Goal: Task Accomplishment & Management: Use online tool/utility

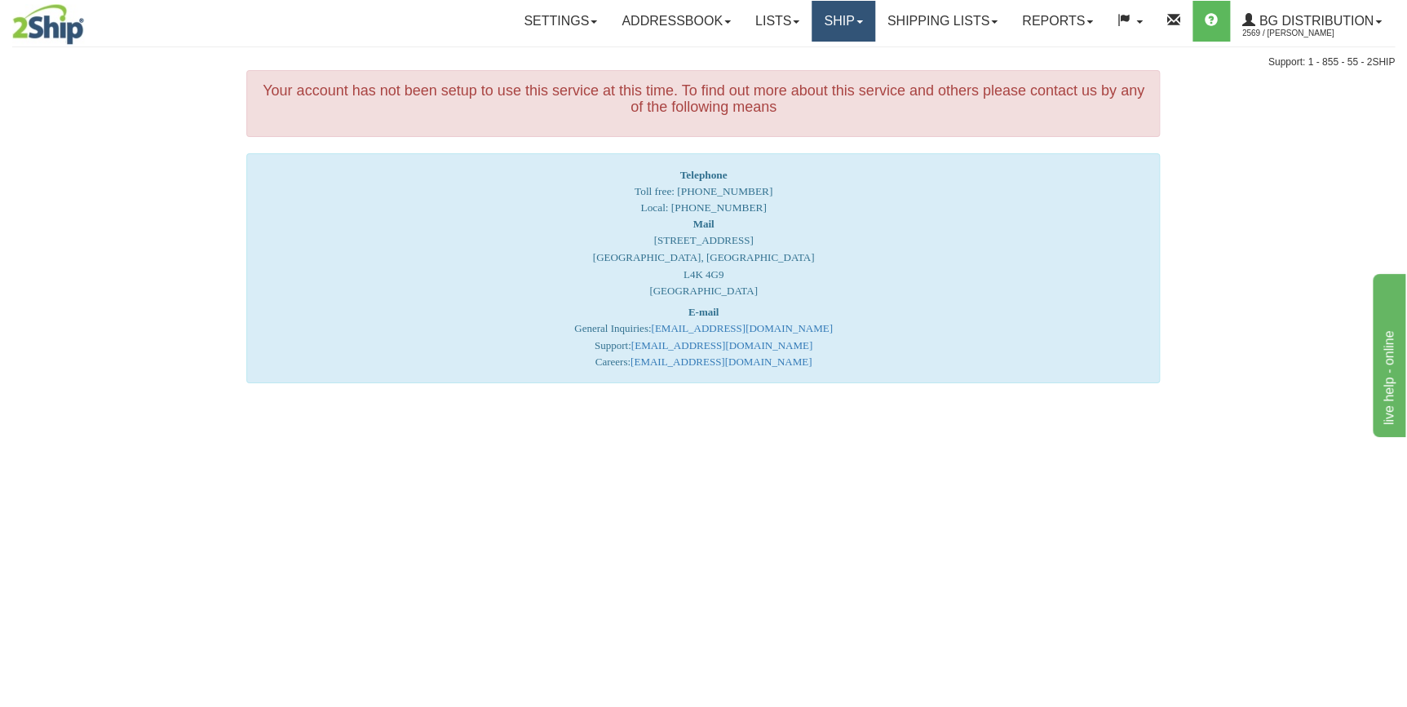
click at [856, 31] on link "Ship" at bounding box center [843, 21] width 63 height 41
click at [829, 55] on link "Ship Screen" at bounding box center [810, 56] width 129 height 21
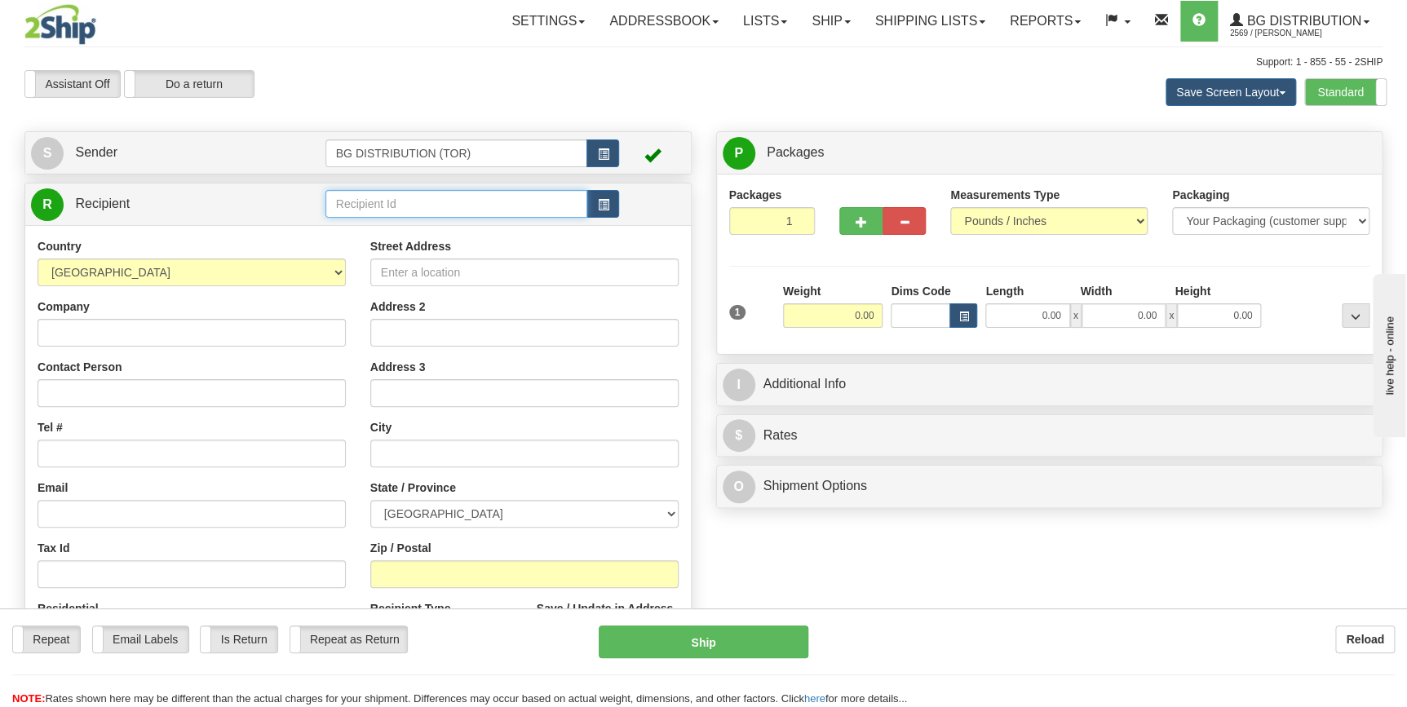
click at [429, 210] on input "text" at bounding box center [456, 204] width 263 height 28
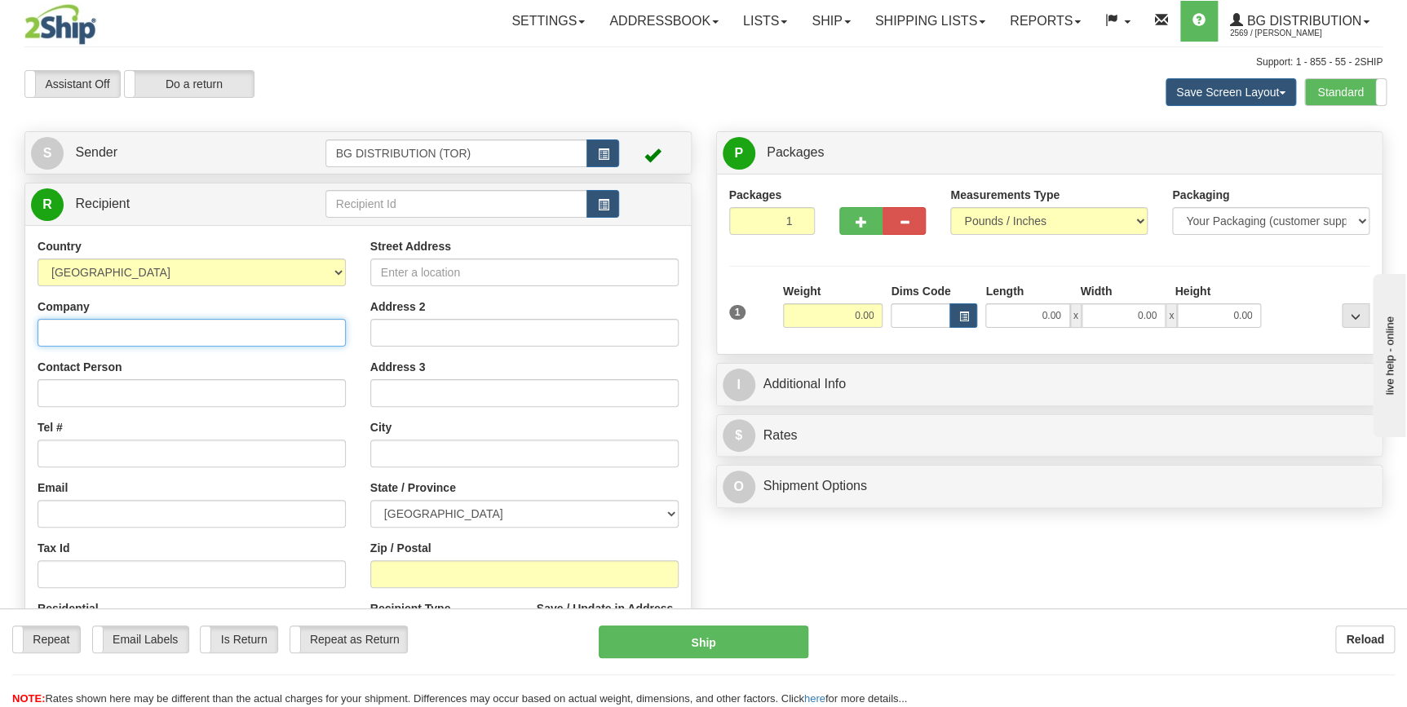
click at [111, 331] on input "Company" at bounding box center [192, 333] width 308 height 28
type input "a"
type input "ASSA ABLOY CANADA"
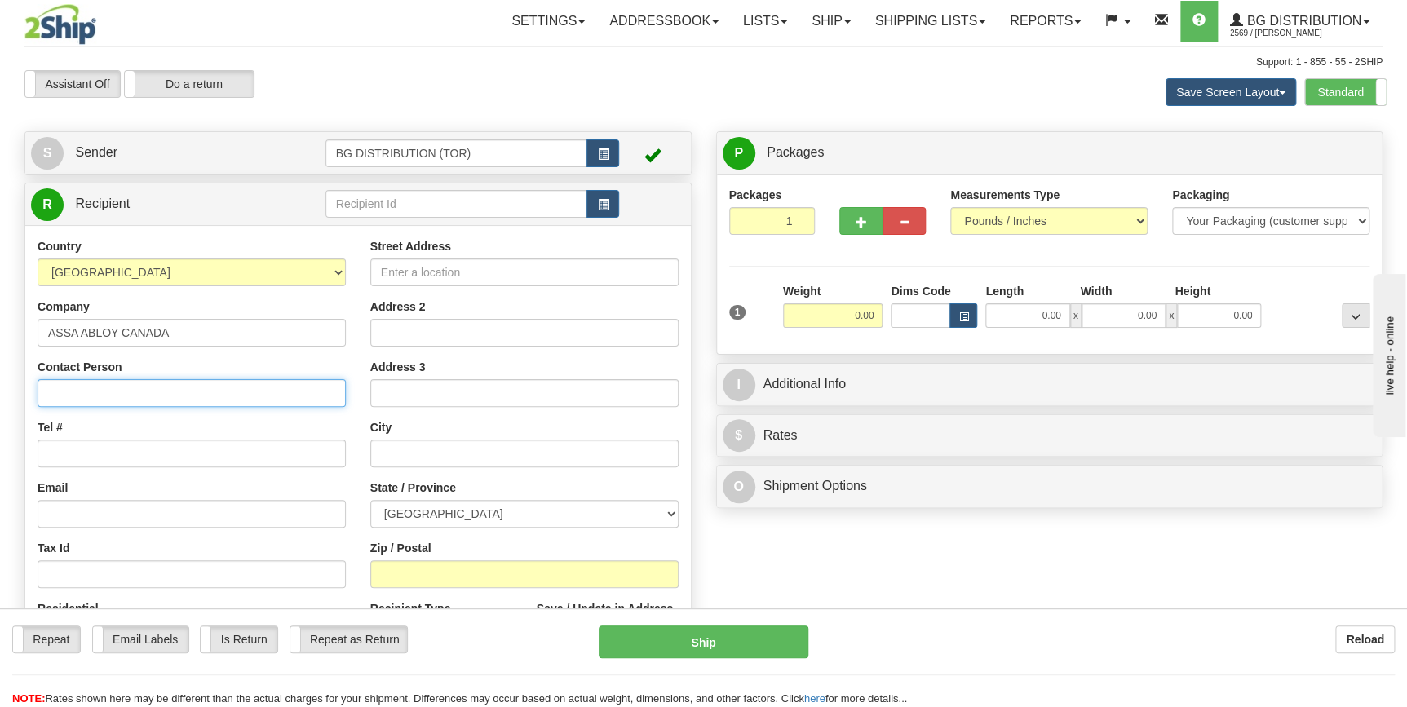
click at [113, 394] on input "Contact Person" at bounding box center [192, 393] width 308 height 28
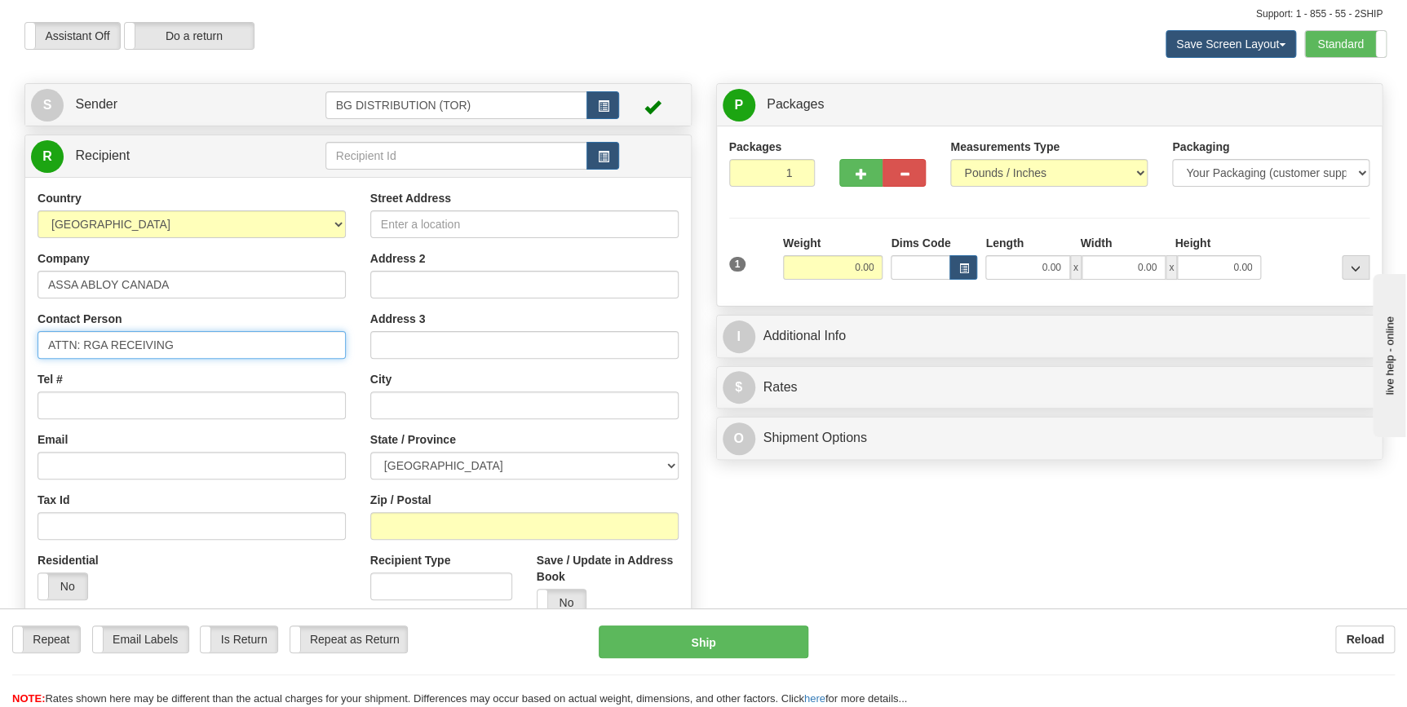
scroll to position [73, 0]
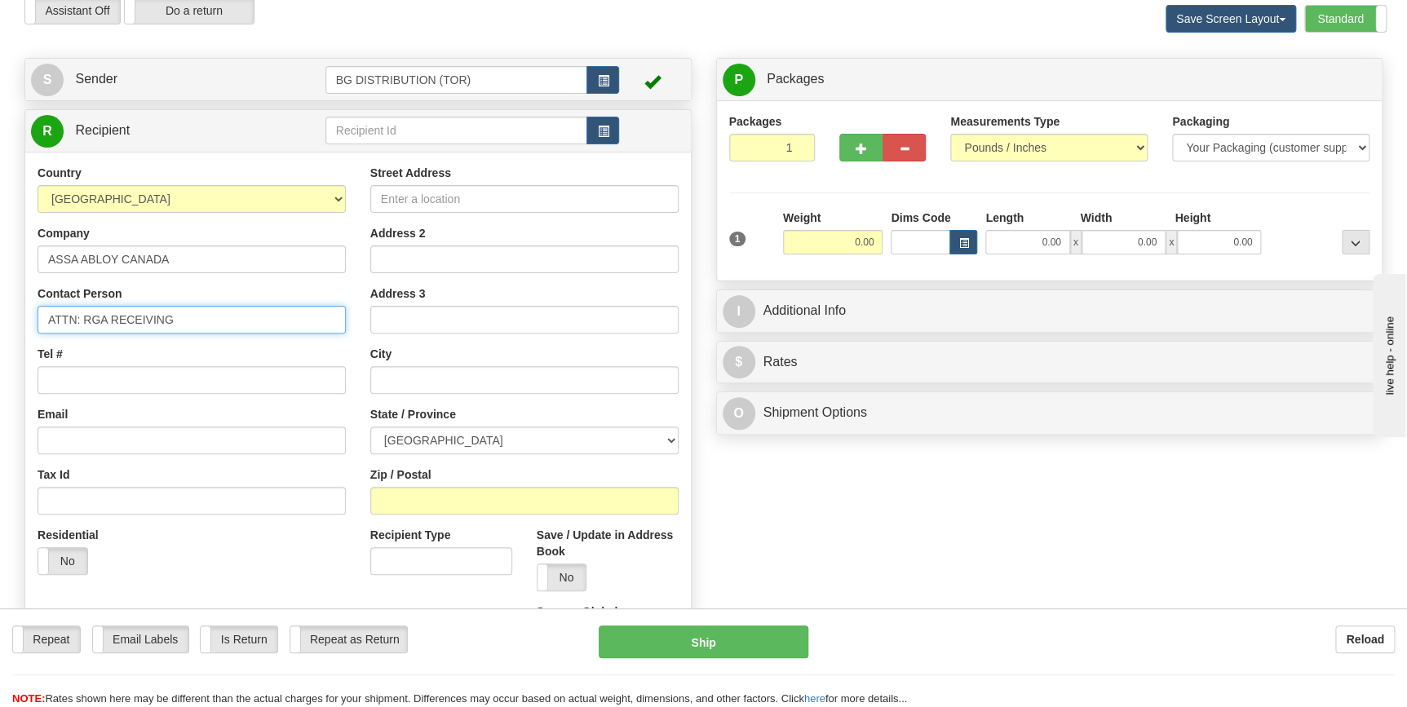
type input "ATTN: RGA RECEIVING"
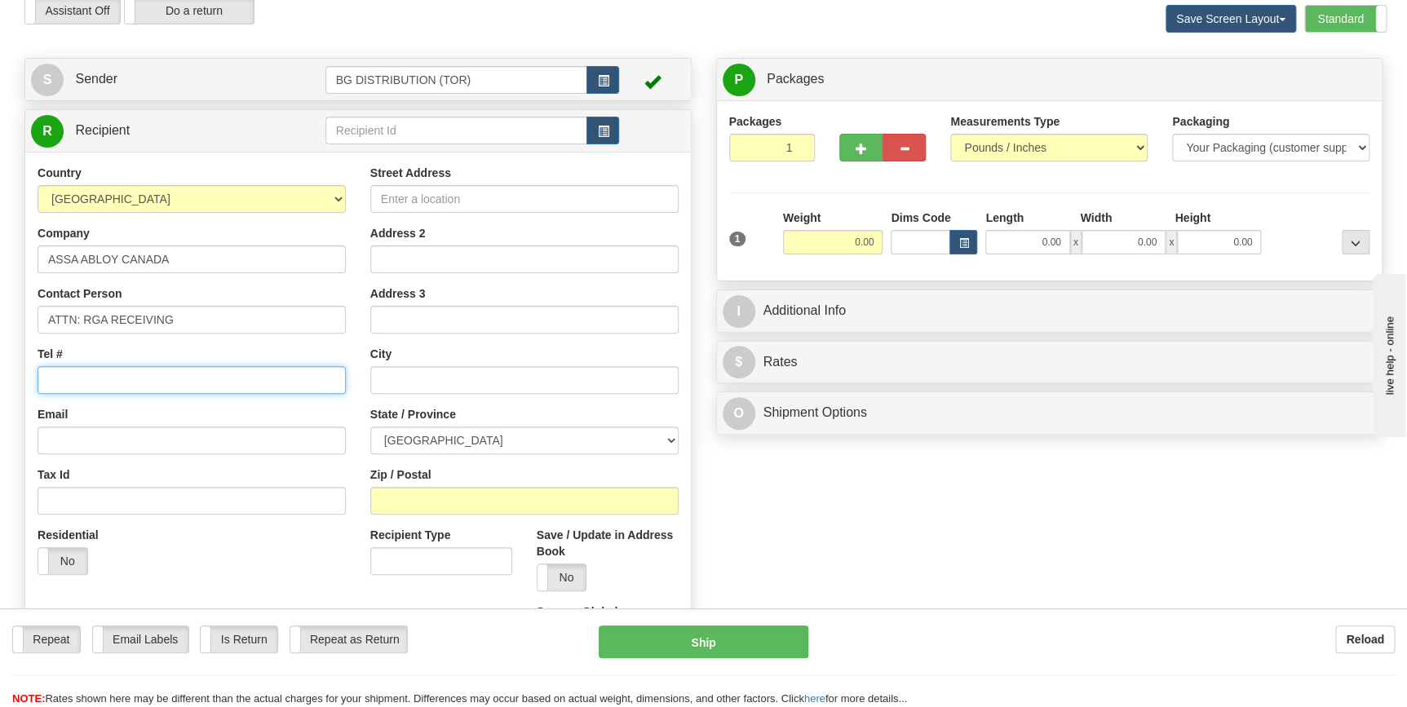
click at [116, 383] on input "Tel #" at bounding box center [192, 380] width 308 height 28
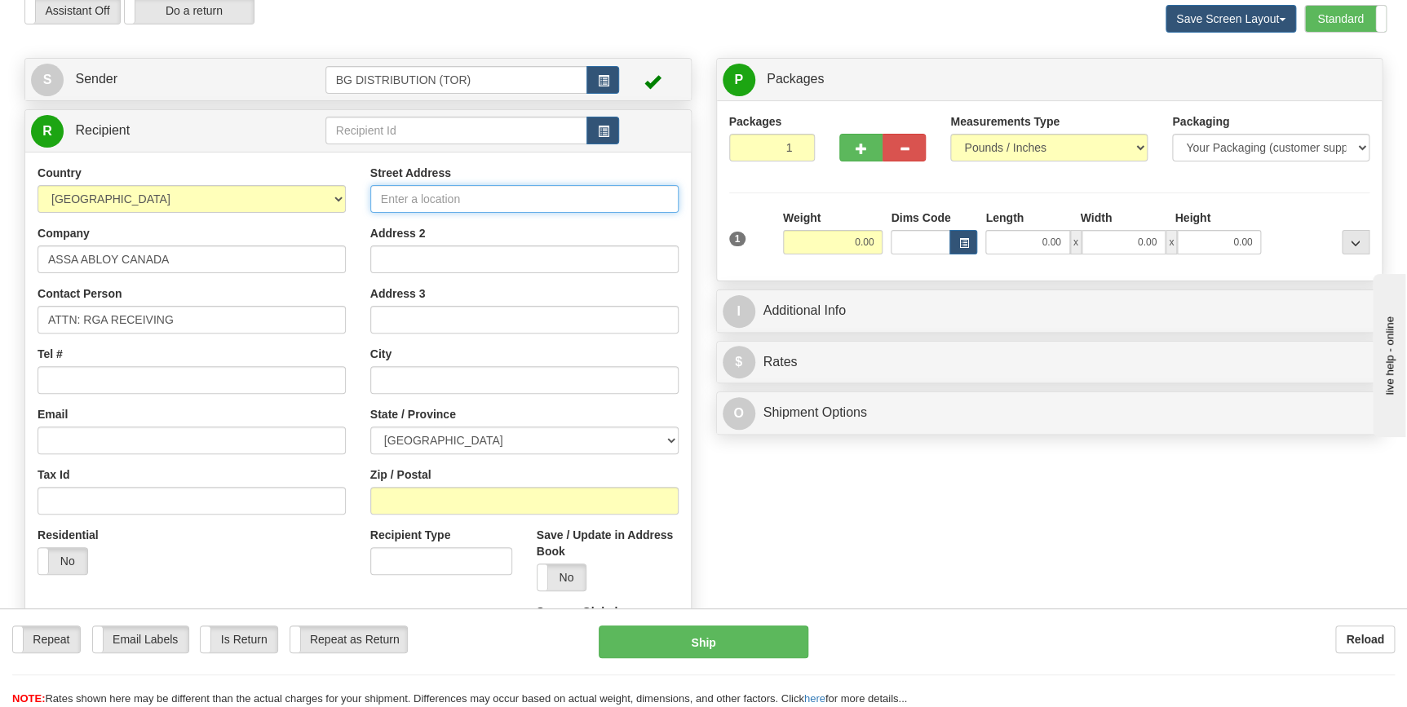
click at [425, 201] on input "Street Address" at bounding box center [524, 199] width 308 height 28
type input "[STREET_ADDRESS]"
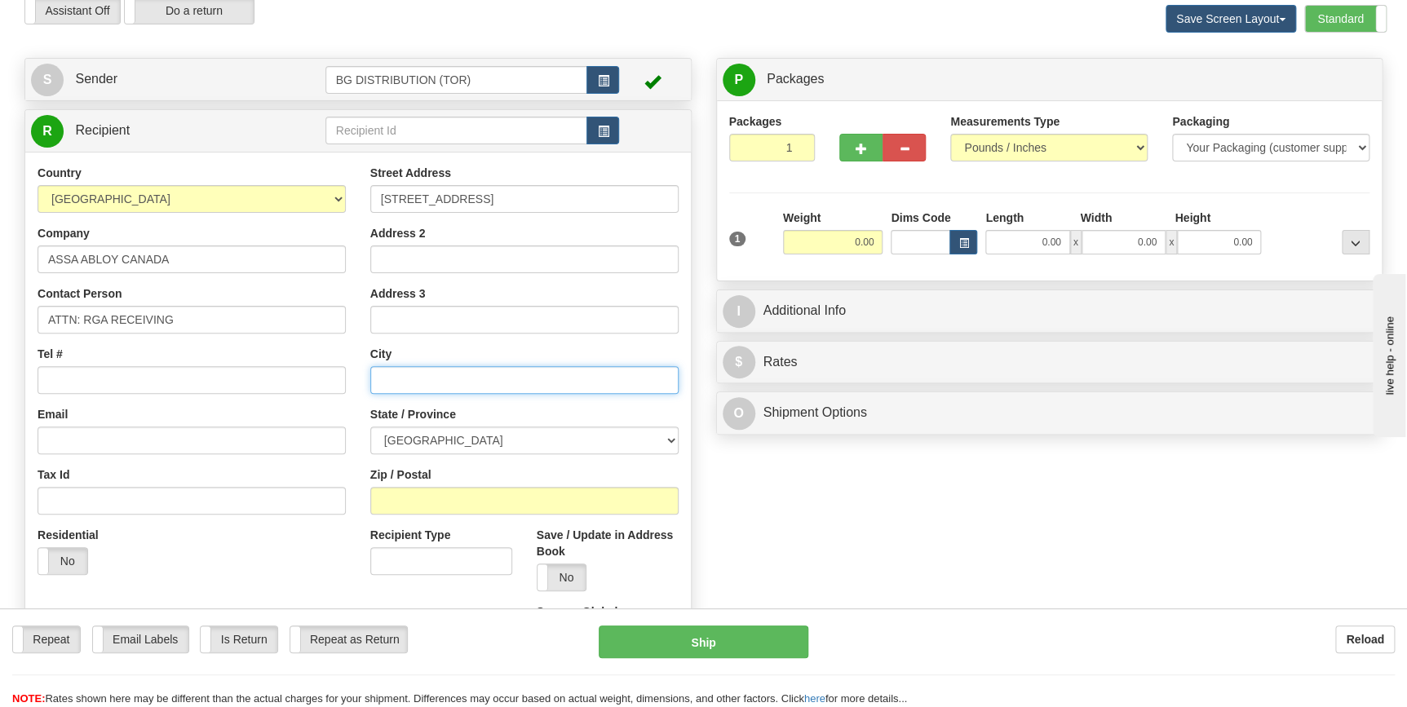
click at [423, 383] on input "text" at bounding box center [524, 380] width 308 height 28
type input "[PERSON_NAME]"
click at [456, 440] on select "[GEOGRAPHIC_DATA] [GEOGRAPHIC_DATA] [GEOGRAPHIC_DATA] [GEOGRAPHIC_DATA] [GEOGRA…" at bounding box center [524, 441] width 308 height 28
select select "ON"
click at [370, 427] on select "[GEOGRAPHIC_DATA] [GEOGRAPHIC_DATA] [GEOGRAPHIC_DATA] [GEOGRAPHIC_DATA] [GEOGRA…" at bounding box center [524, 441] width 308 height 28
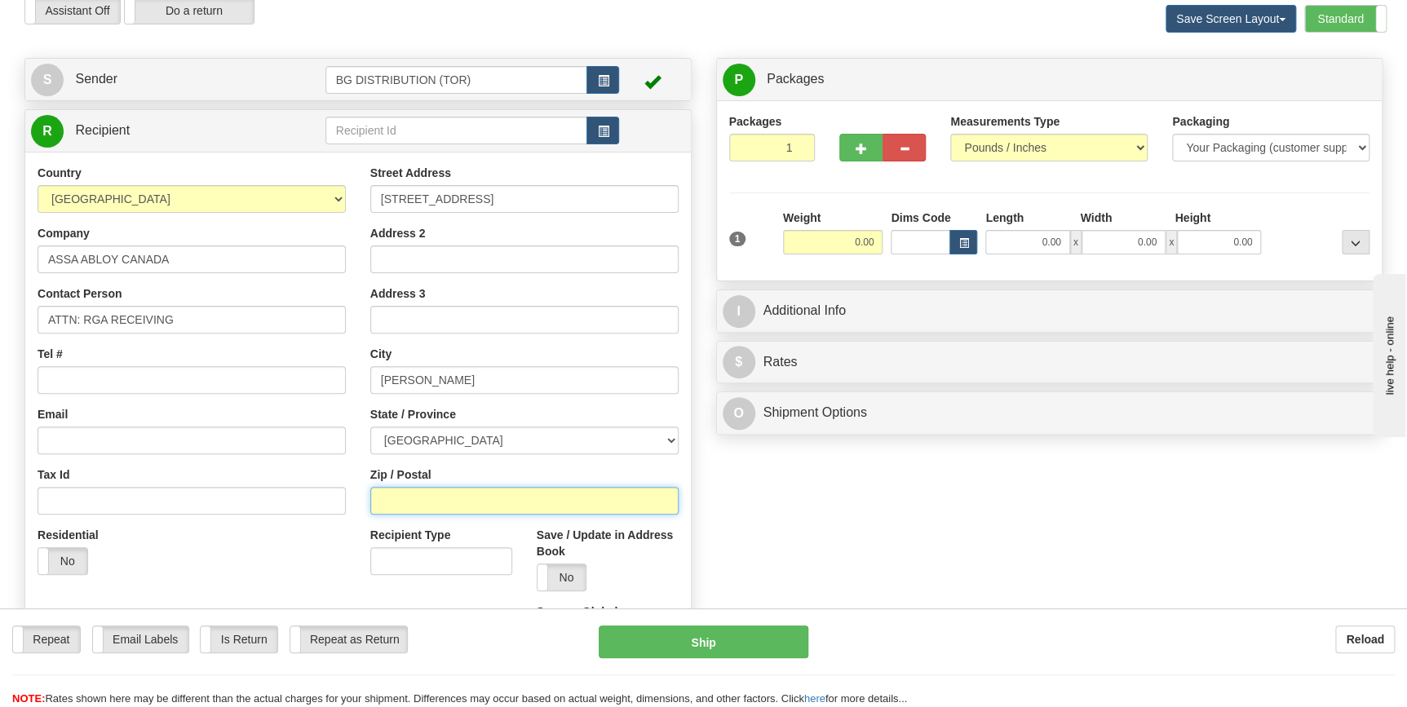
click at [427, 499] on input "Zip / Postal" at bounding box center [524, 501] width 308 height 28
type input "L4K4T9"
click at [830, 246] on input "0.00" at bounding box center [833, 242] width 100 height 24
type input "5.00"
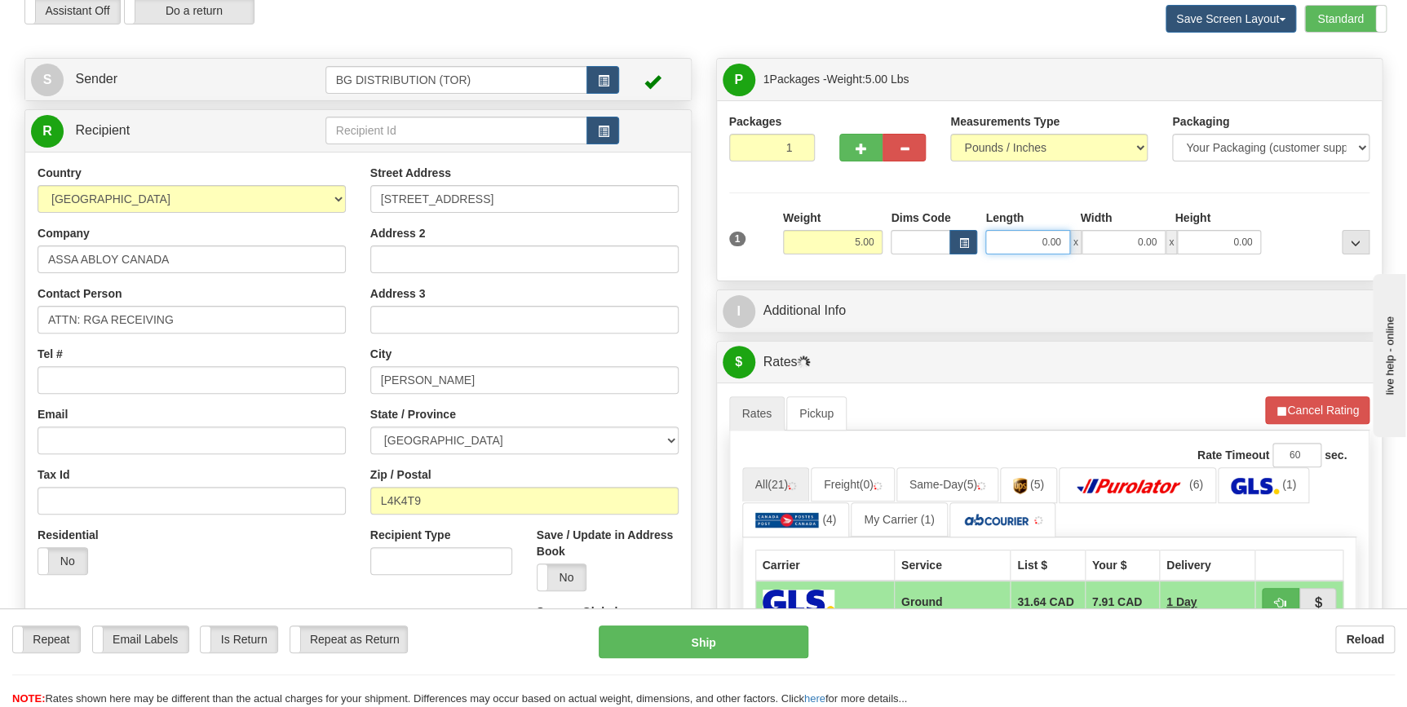
click at [1046, 248] on input "0.00" at bounding box center [1027, 242] width 84 height 24
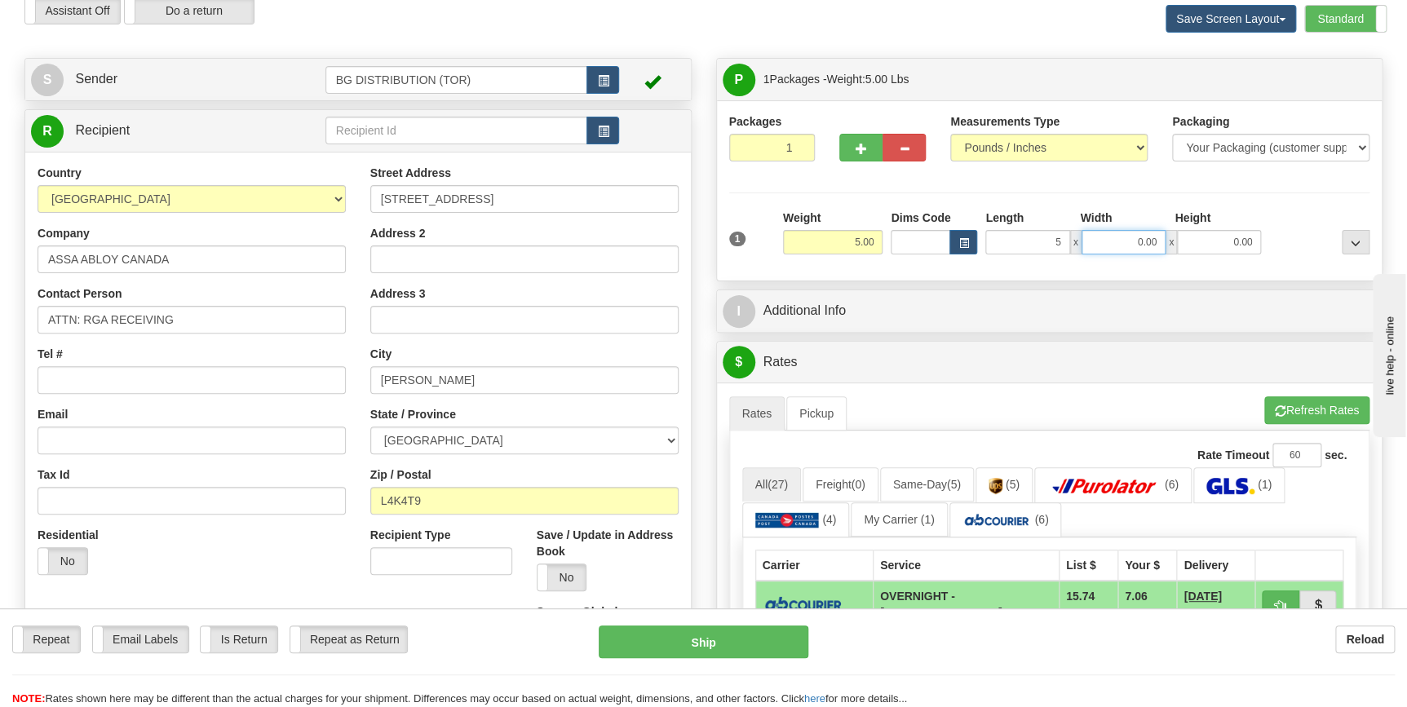
type input "5.00"
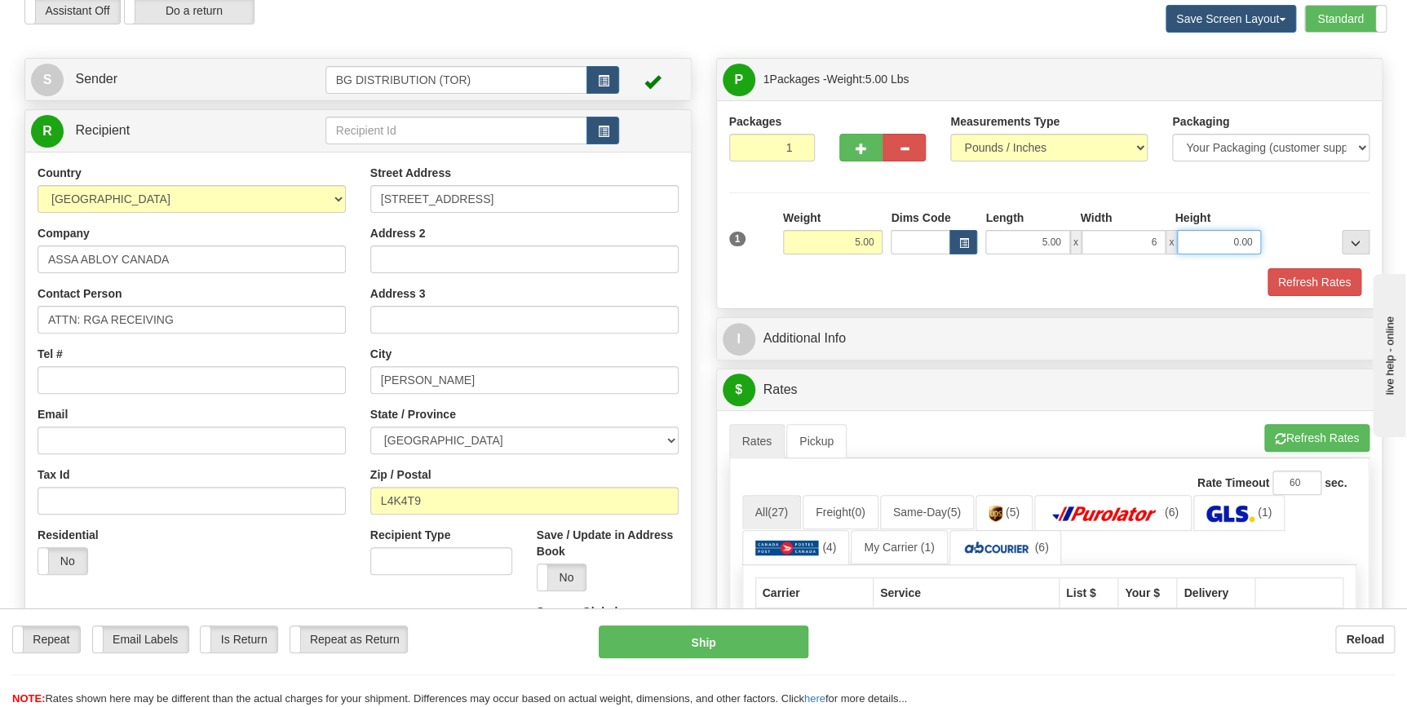
type input "6.00"
type input "5.00"
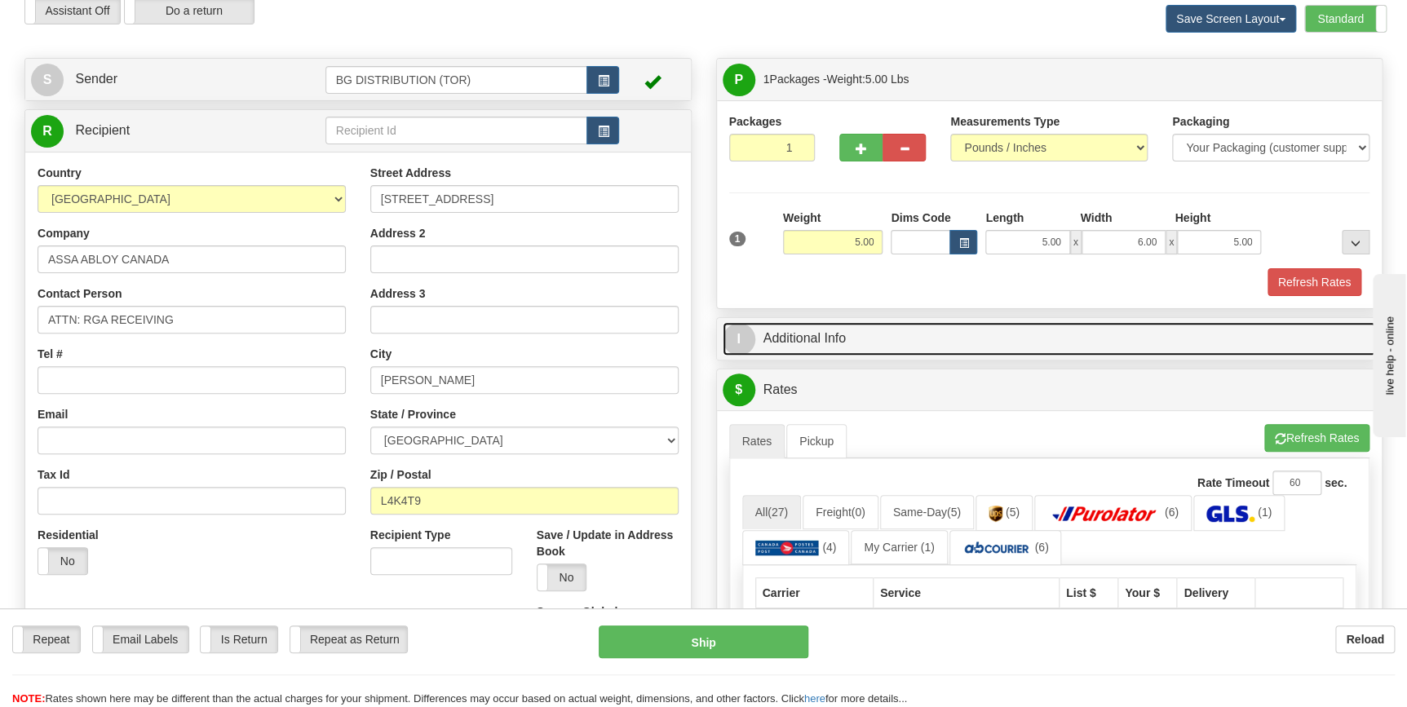
click at [925, 334] on link "I Additional Info" at bounding box center [1050, 338] width 654 height 33
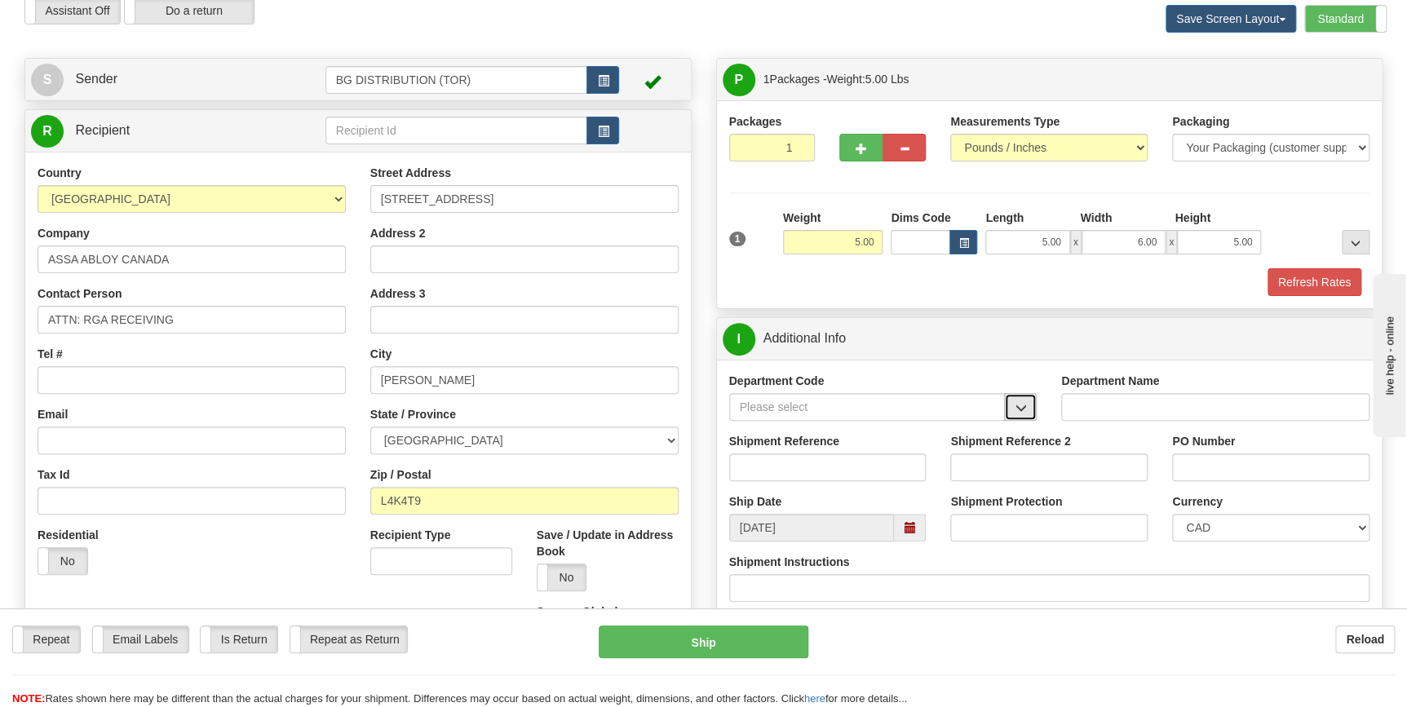
click at [1020, 413] on span "button" at bounding box center [1020, 408] width 11 height 11
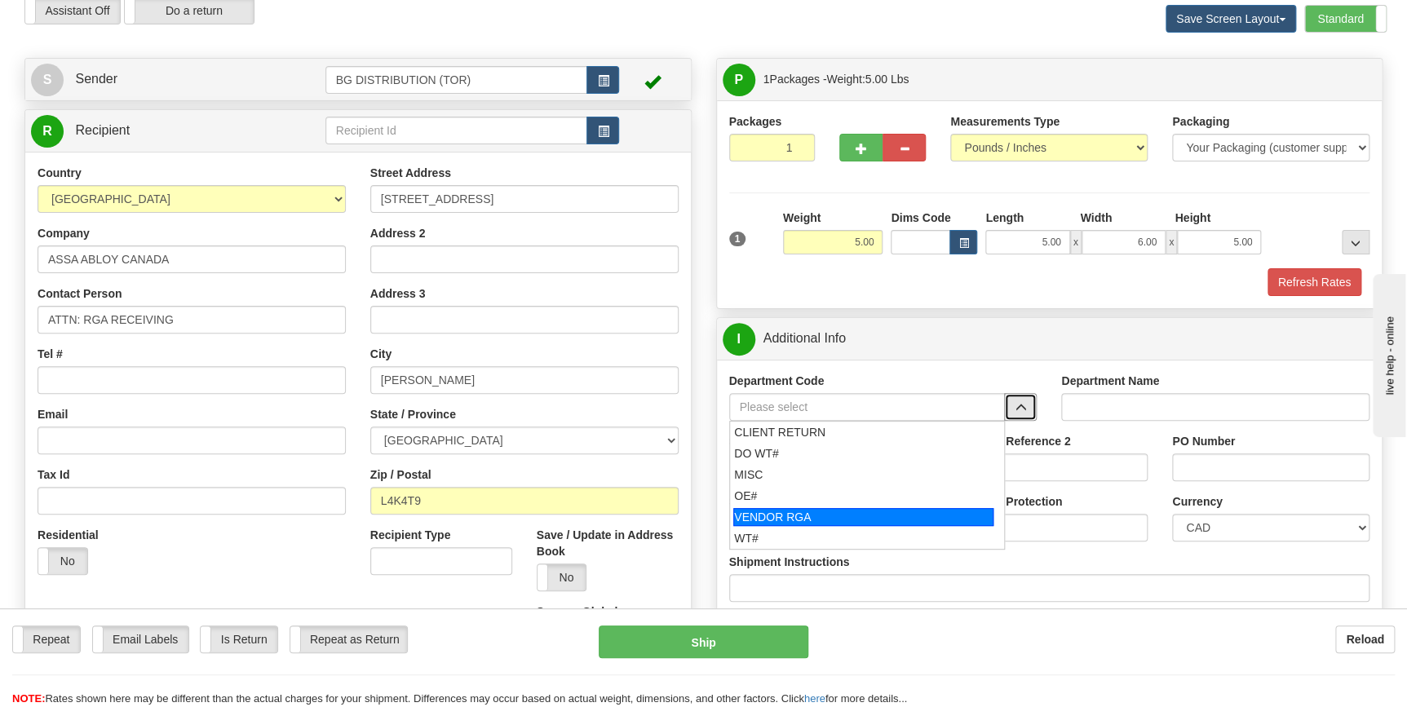
click at [900, 513] on div "VENDOR RGA" at bounding box center [863, 517] width 260 height 18
type input "VENDOR RGA"
type input "VENDOR RETURNS"
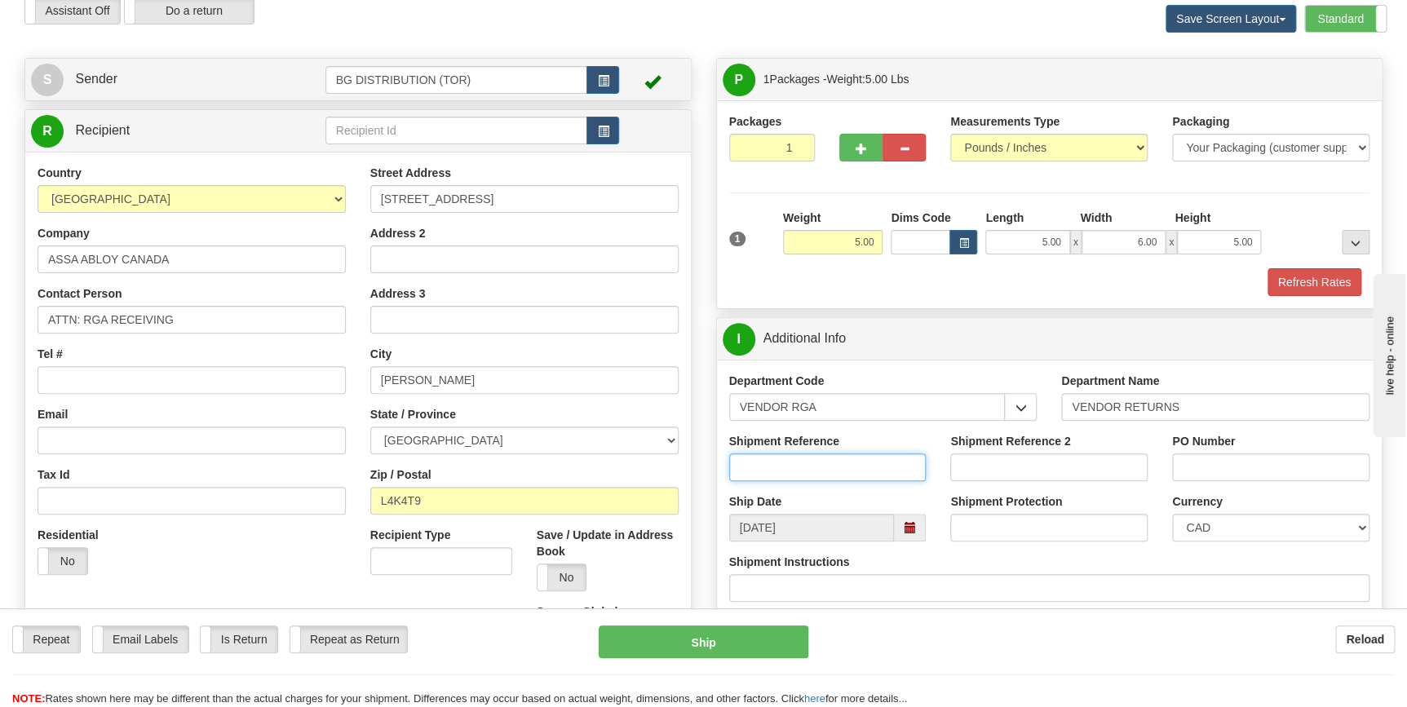
click at [790, 461] on input "Shipment Reference" at bounding box center [827, 468] width 197 height 28
type input "7"
type input "1592916"
click at [1220, 462] on input "PO Number" at bounding box center [1270, 468] width 197 height 28
paste input "1592916"
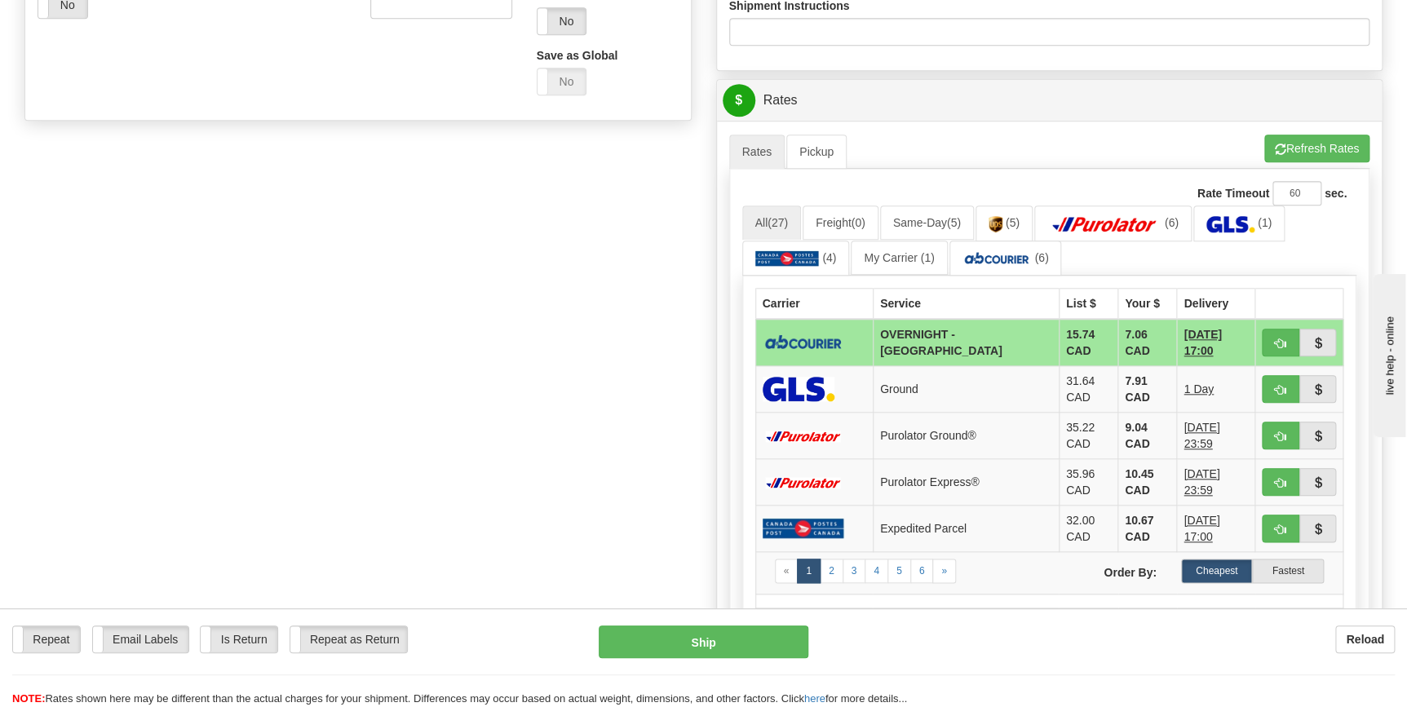
scroll to position [667, 0]
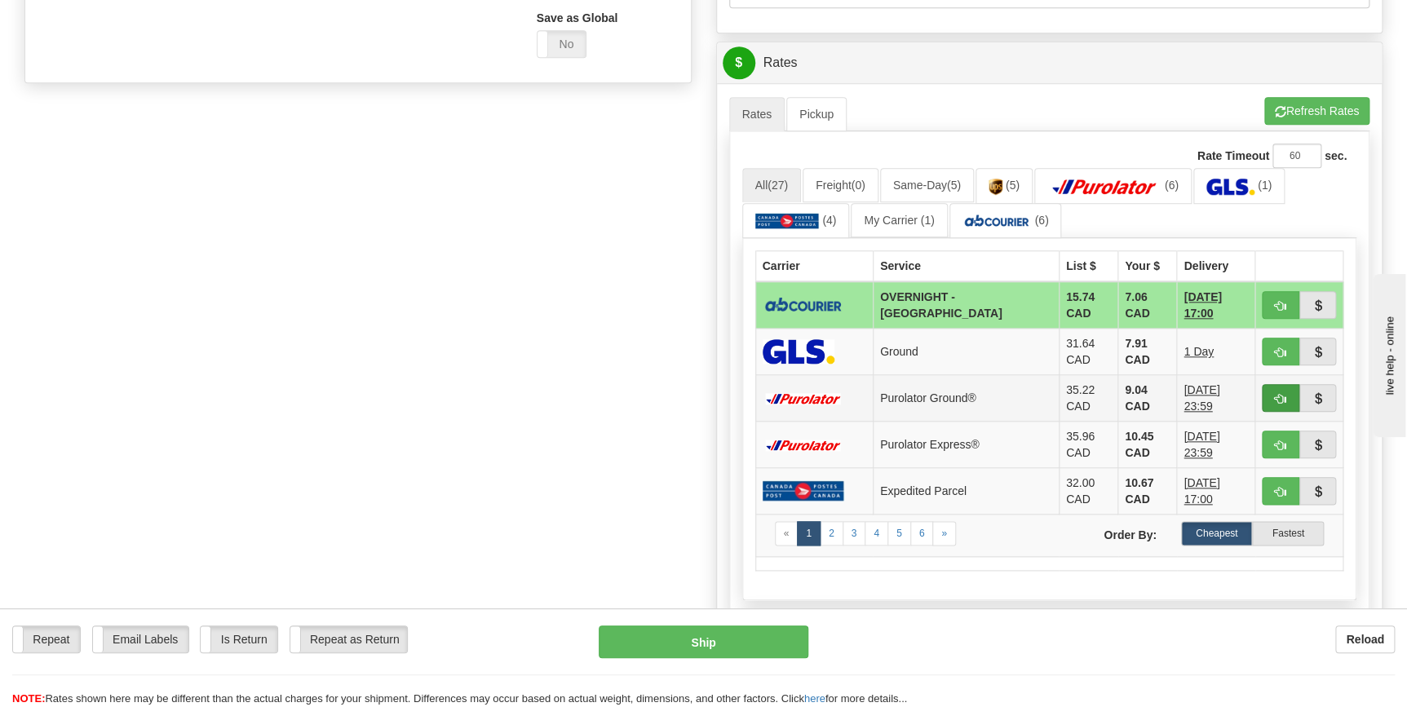
type input "1592916"
drag, startPoint x: 1272, startPoint y: 394, endPoint x: 1263, endPoint y: 397, distance: 9.5
click at [1272, 394] on button "button" at bounding box center [1281, 398] width 38 height 28
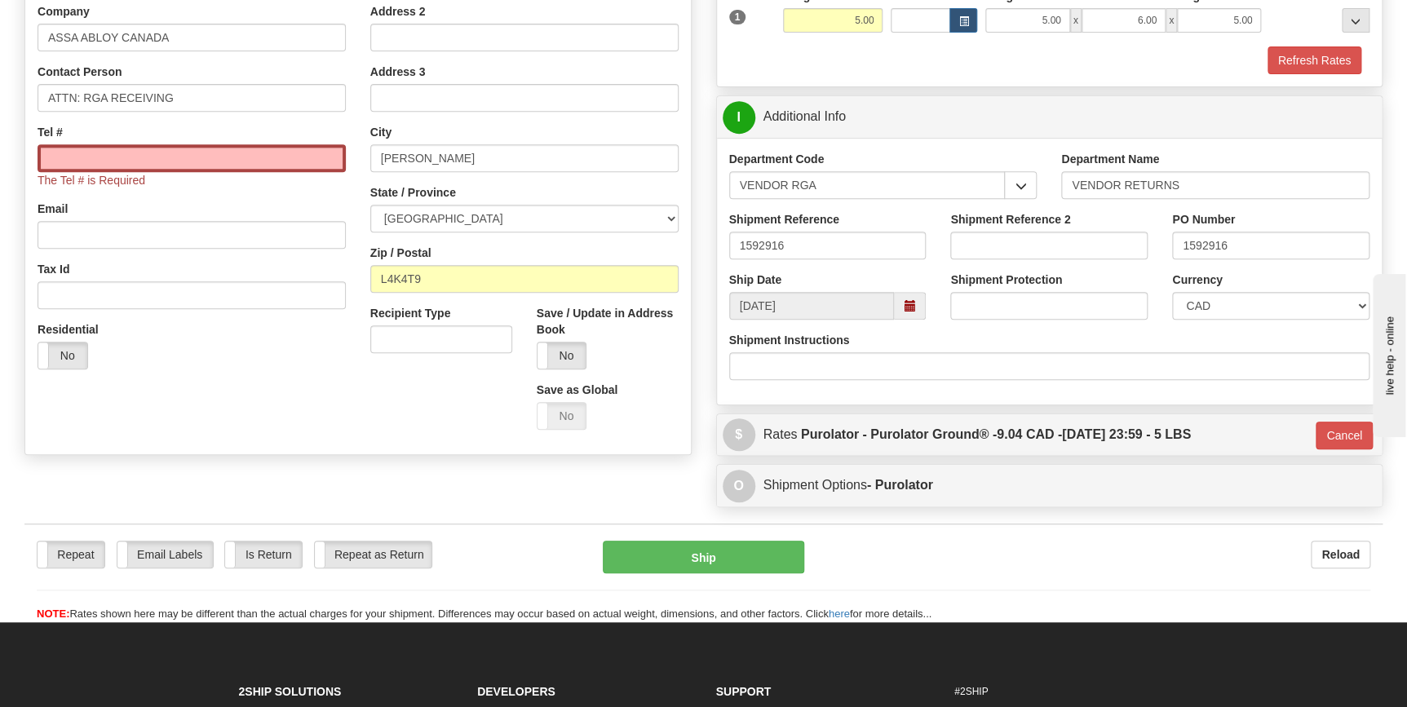
scroll to position [296, 0]
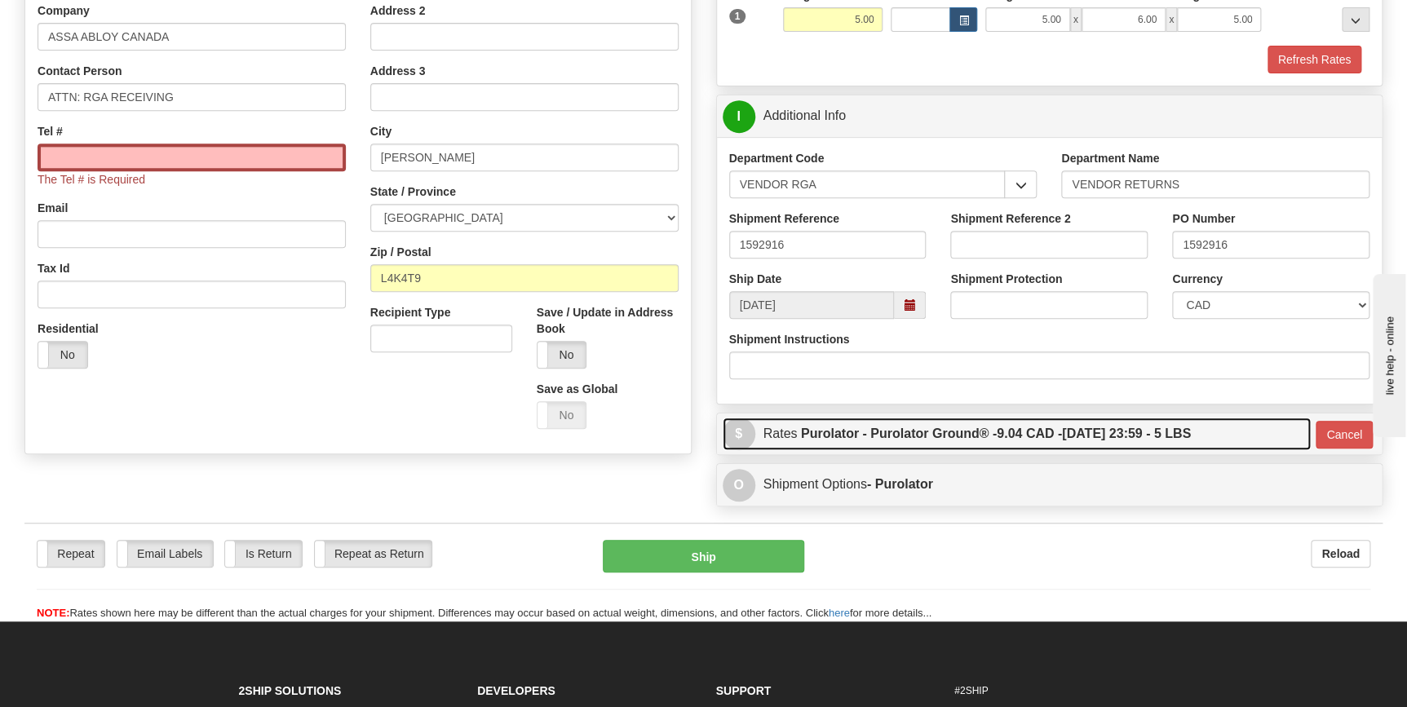
click at [1188, 428] on label "Purolator - Purolator Ground® - 9.04 CAD - [DATE] 23:59 - 5 LBS" at bounding box center [996, 434] width 390 height 33
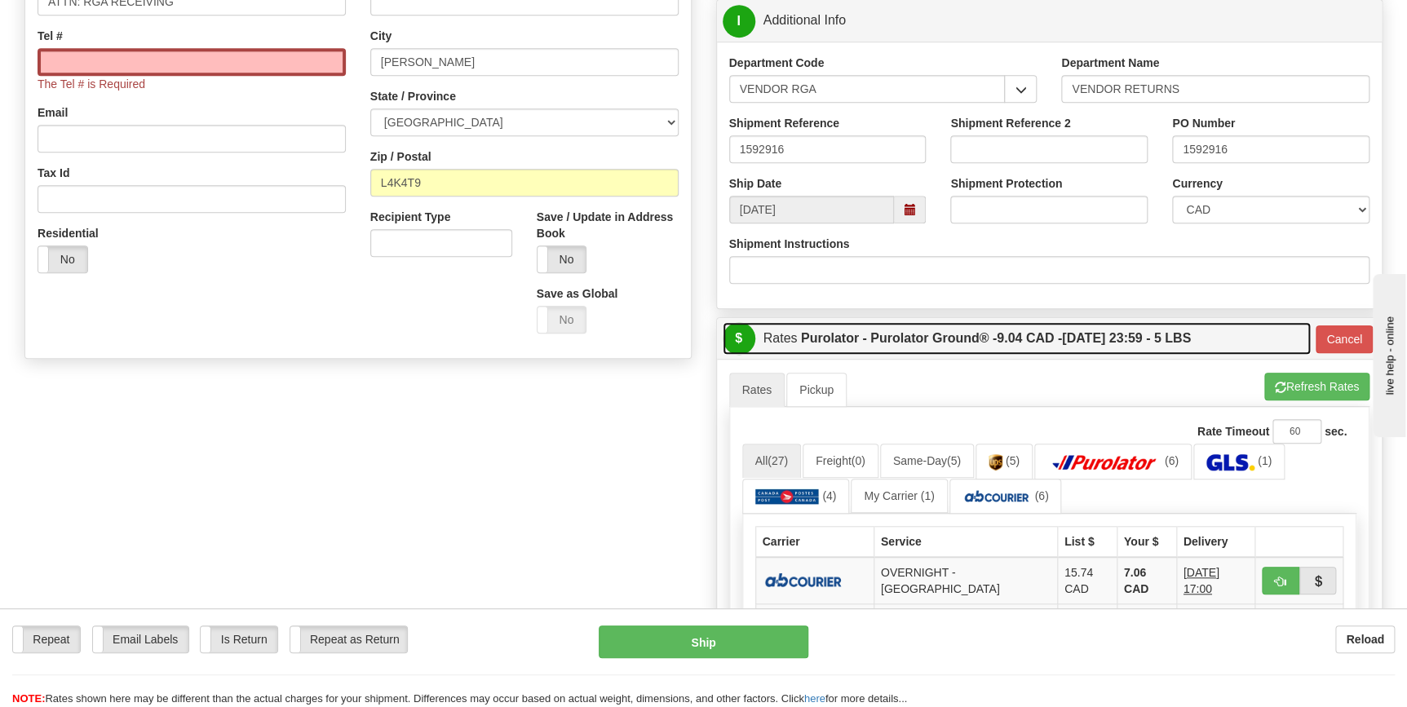
scroll to position [519, 0]
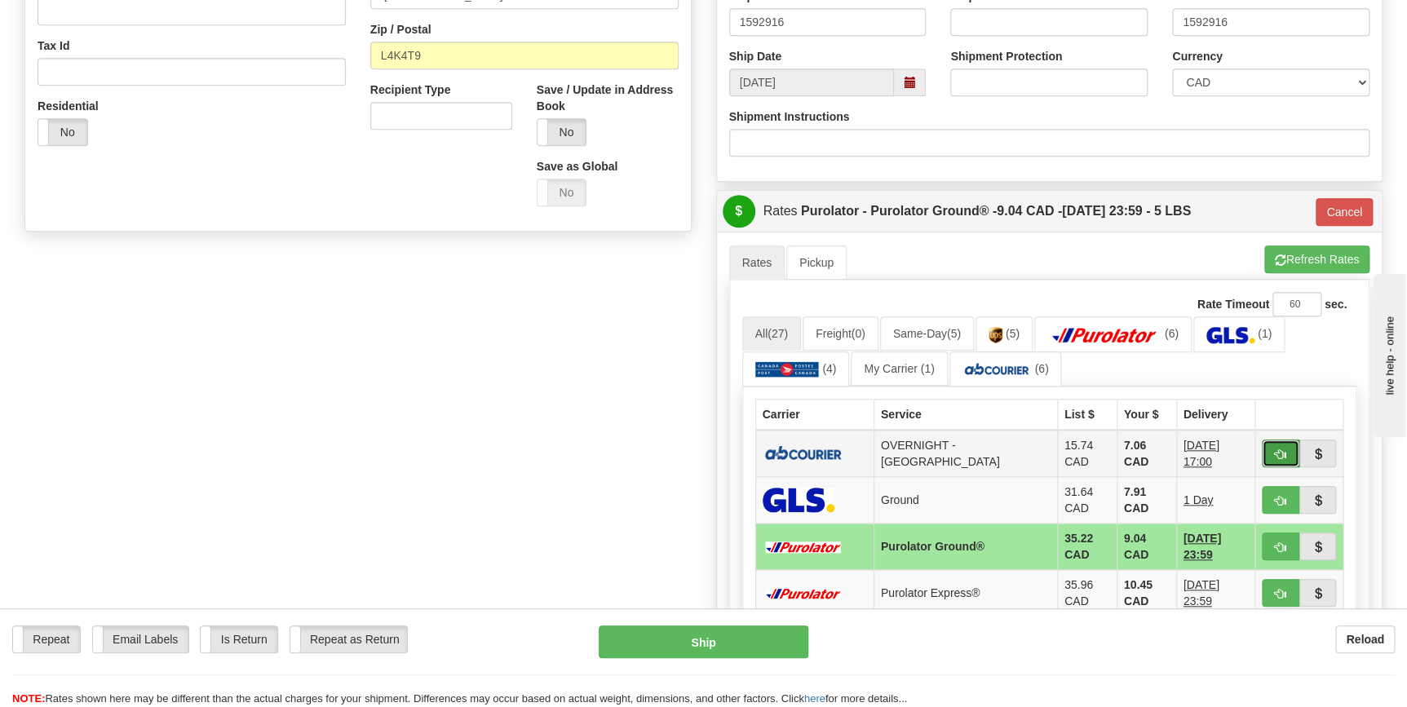
click at [1275, 449] on span "button" at bounding box center [1280, 454] width 11 height 11
type input "4"
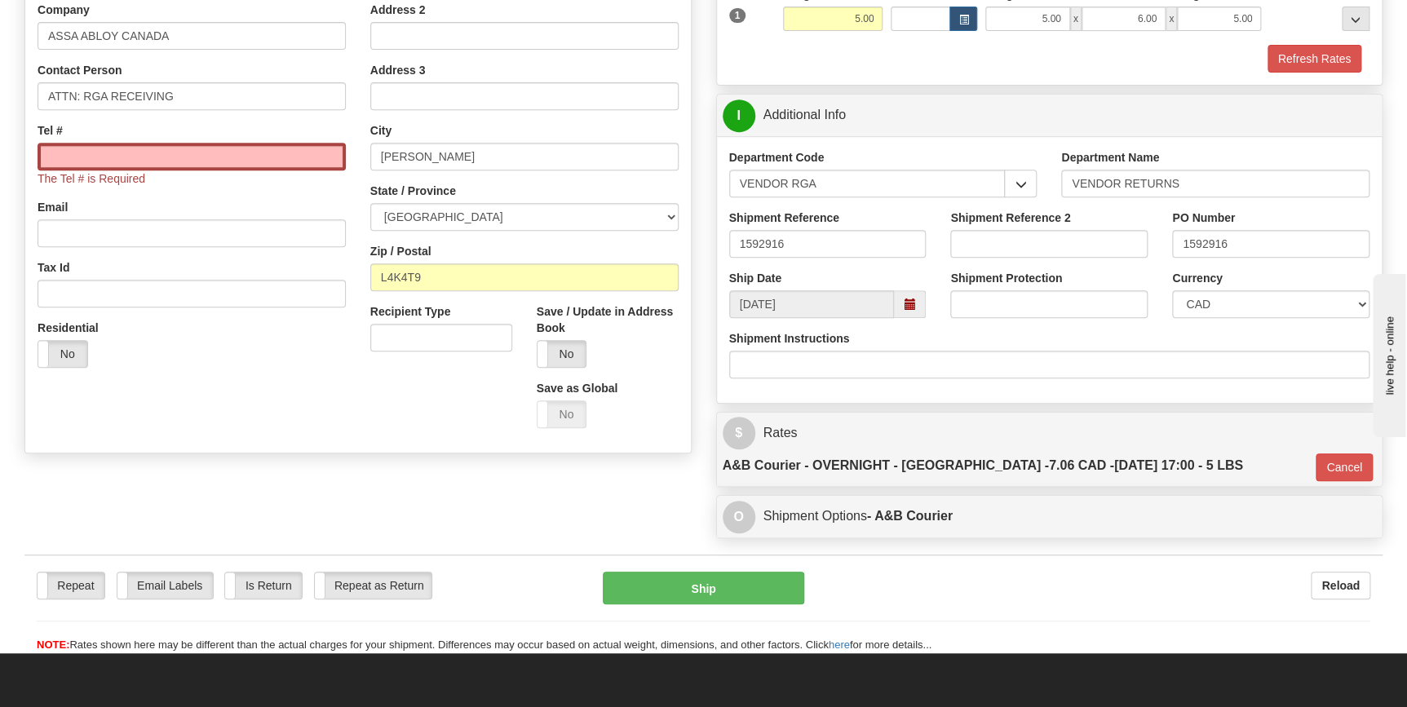
scroll to position [296, 0]
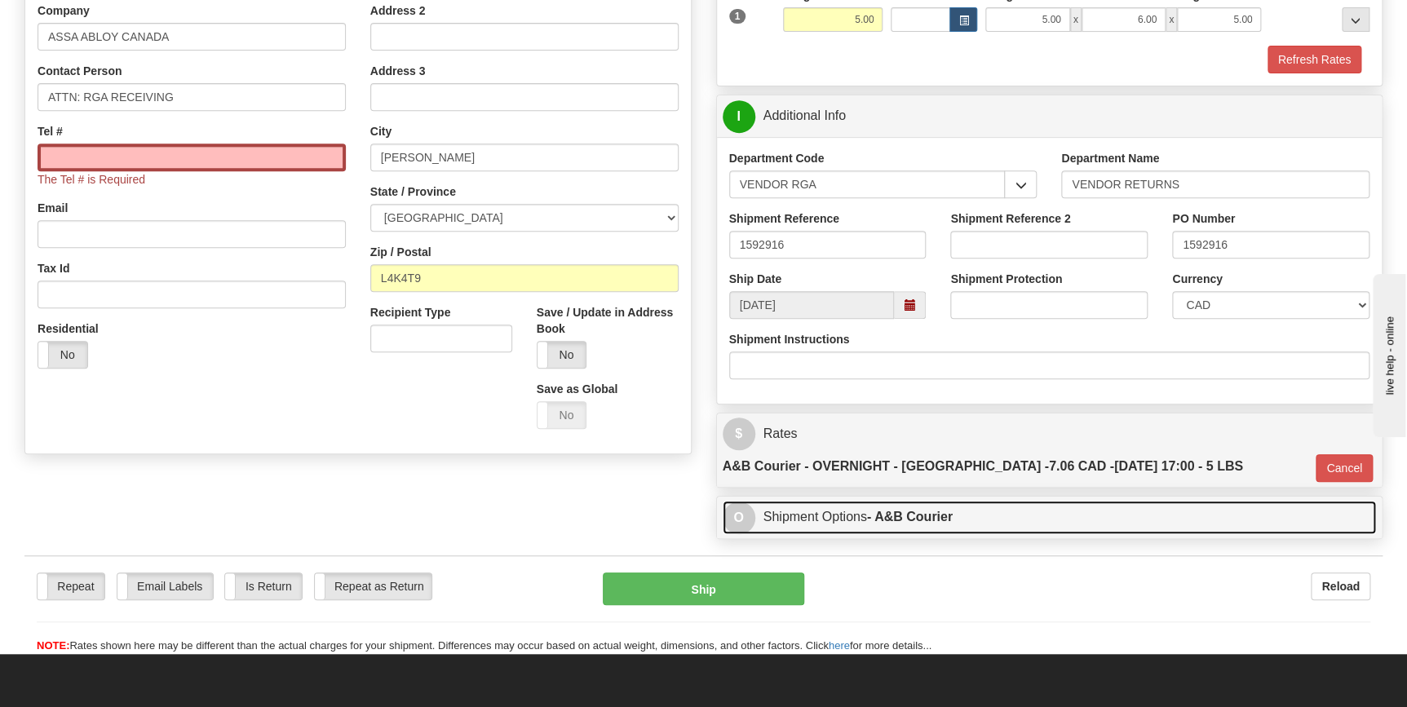
click at [990, 501] on link "O Shipment Options - A&B Courier" at bounding box center [1050, 517] width 654 height 33
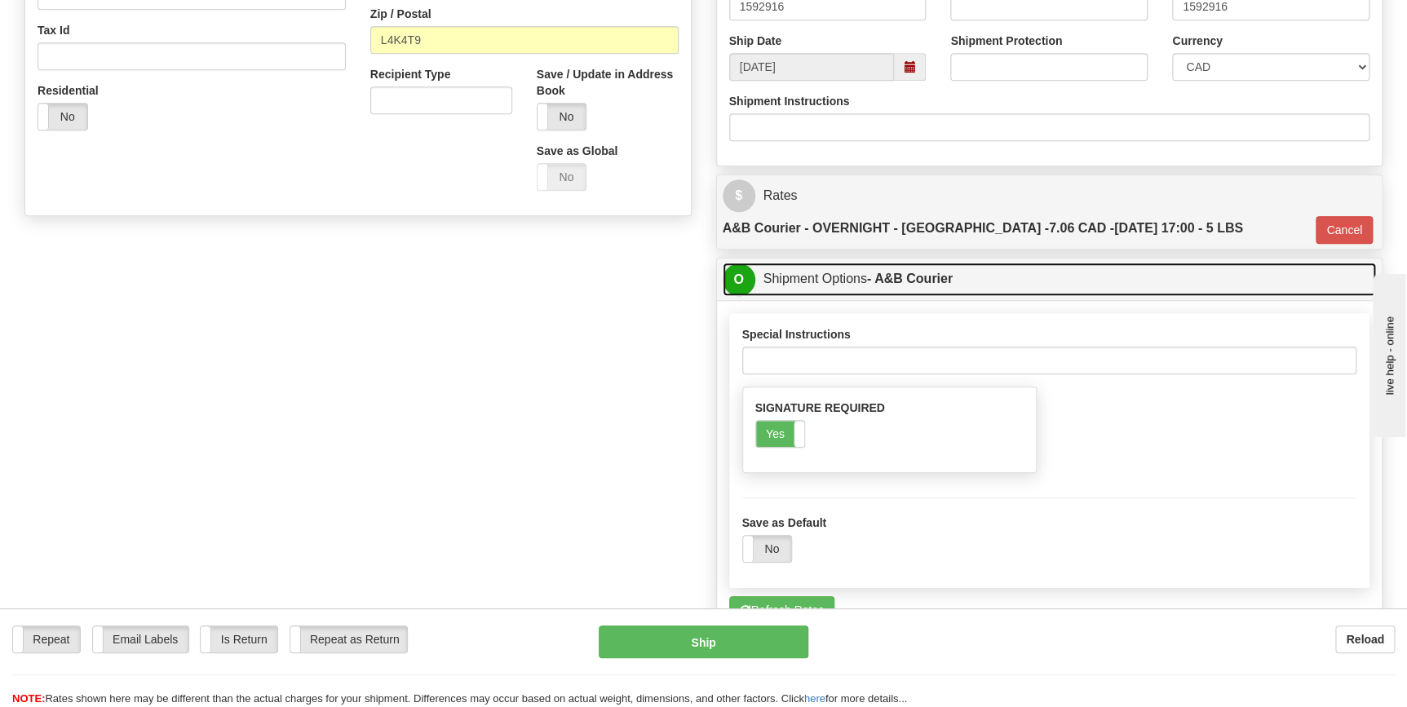
scroll to position [593, 0]
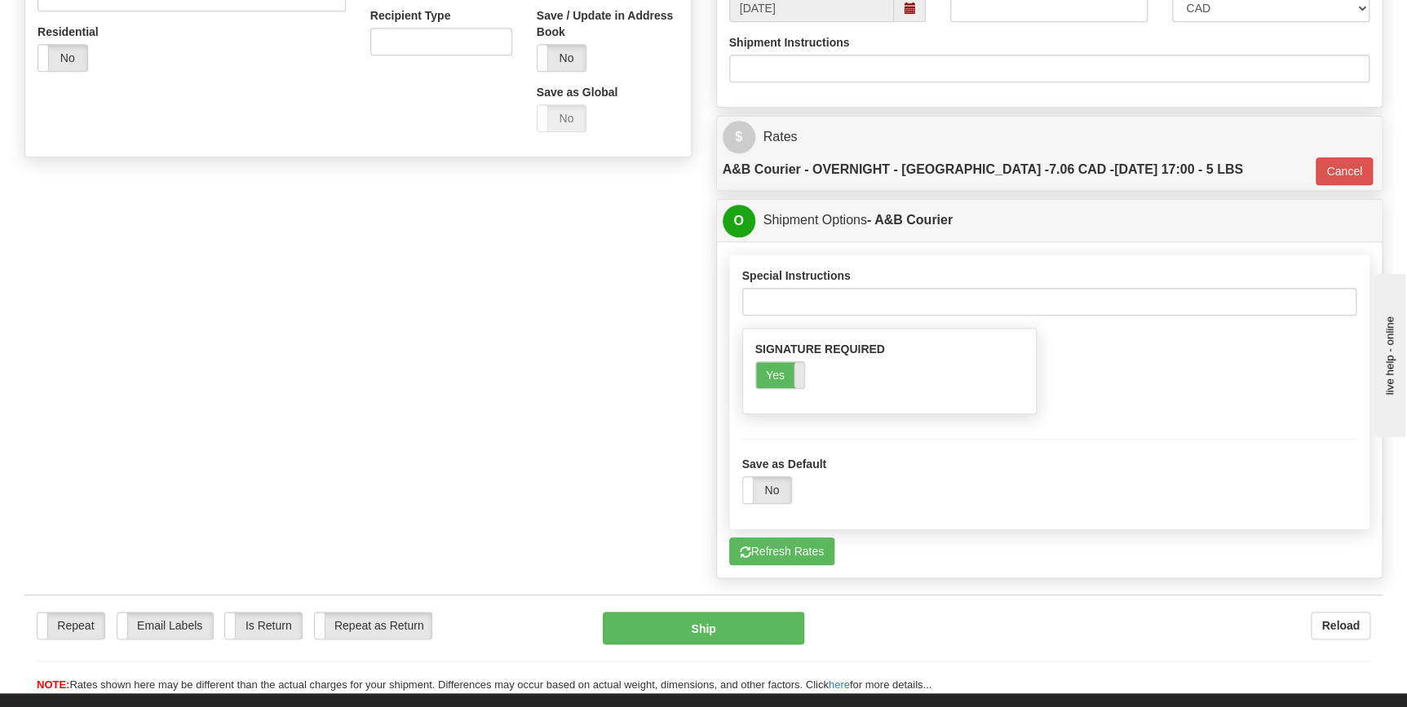
click at [799, 362] on span at bounding box center [804, 375] width 21 height 26
click at [799, 362] on label "No" at bounding box center [780, 375] width 49 height 26
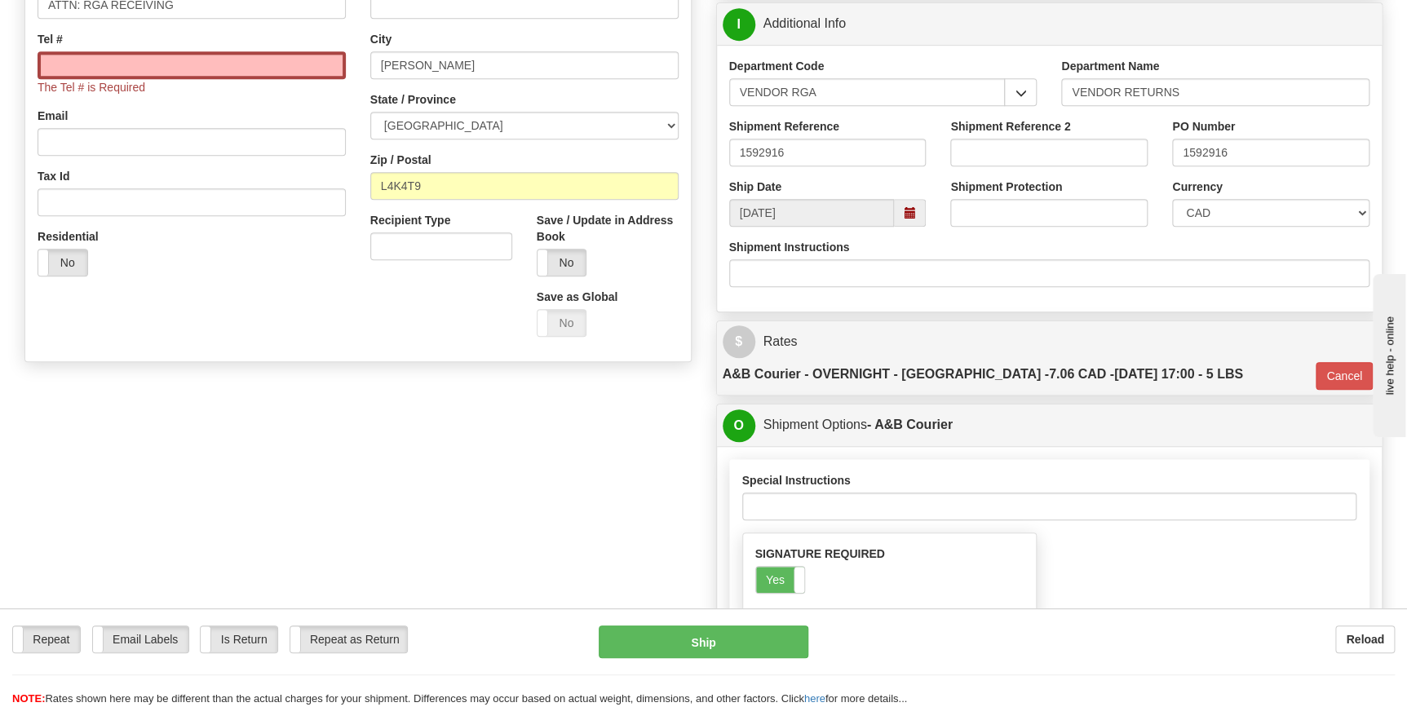
scroll to position [370, 0]
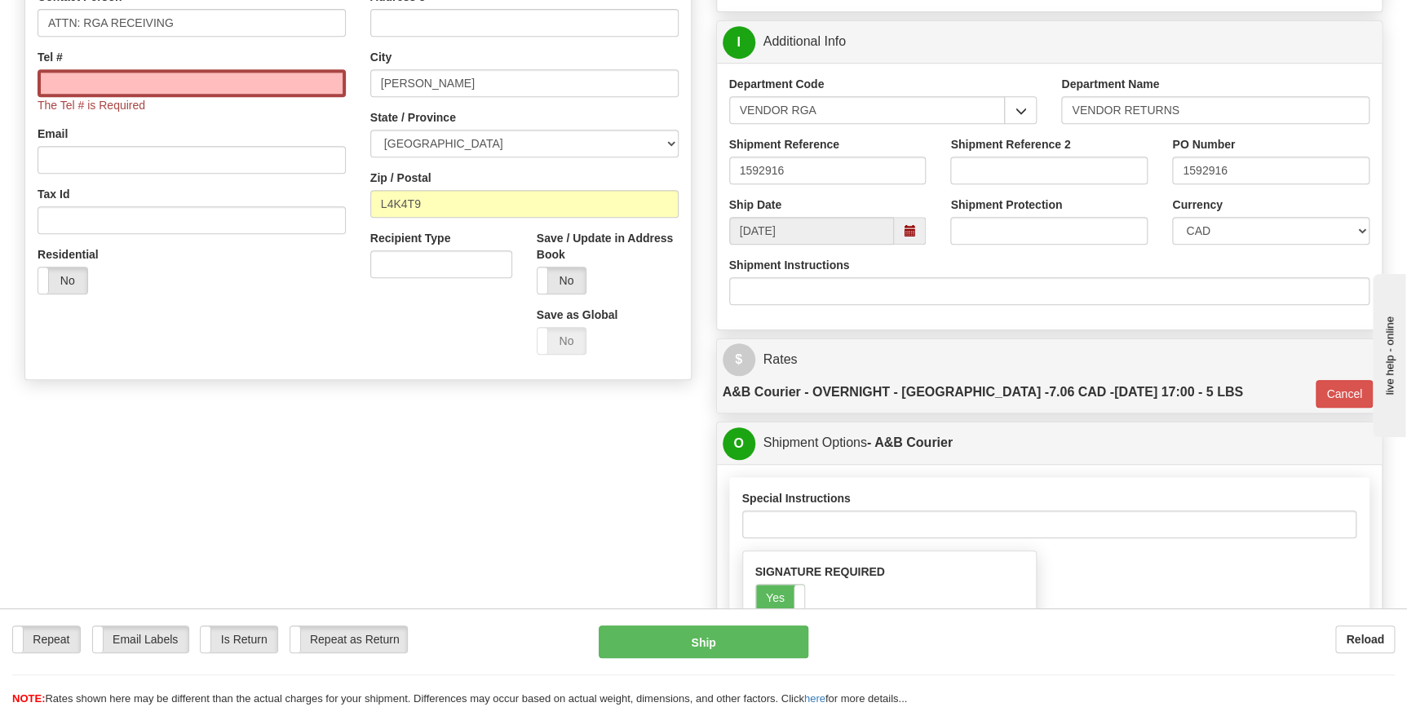
click at [515, 520] on div "Create a label for the return Create Pickup Without Label S" at bounding box center [703, 285] width 1383 height 1048
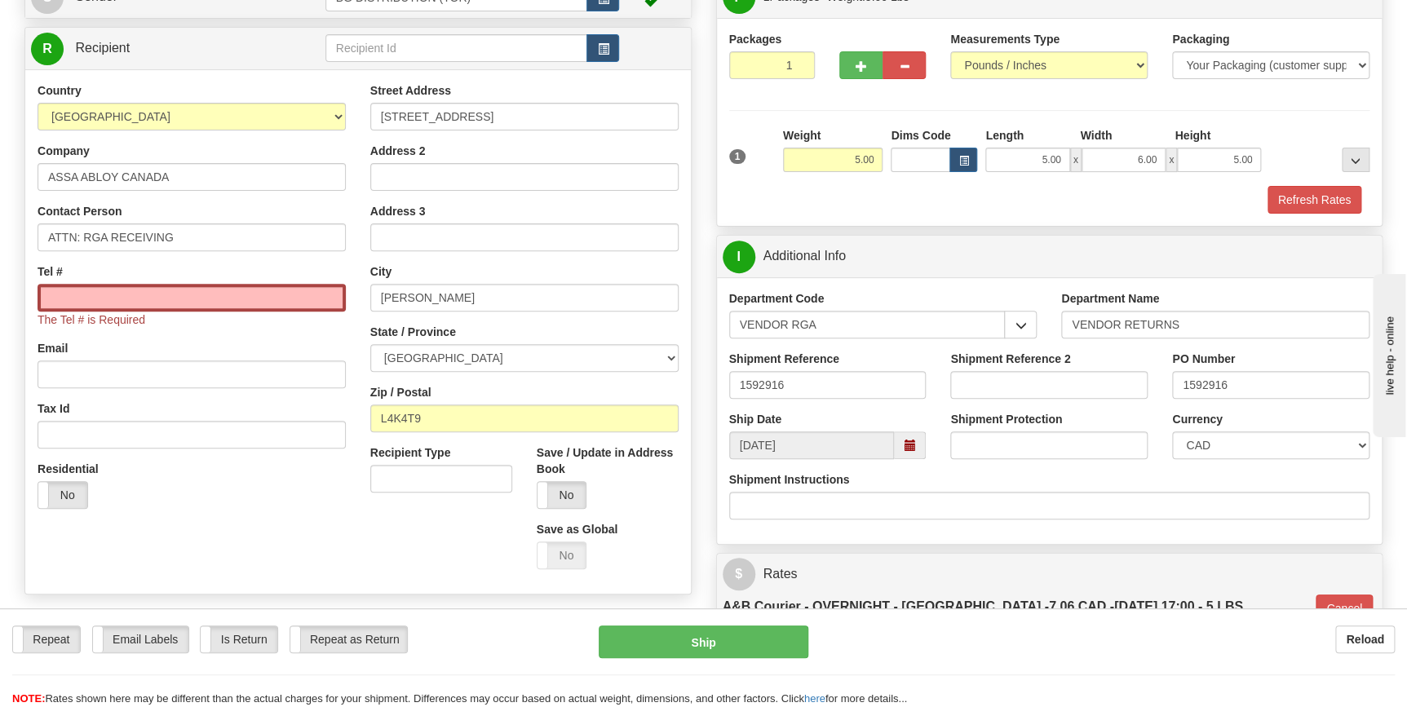
scroll to position [148, 0]
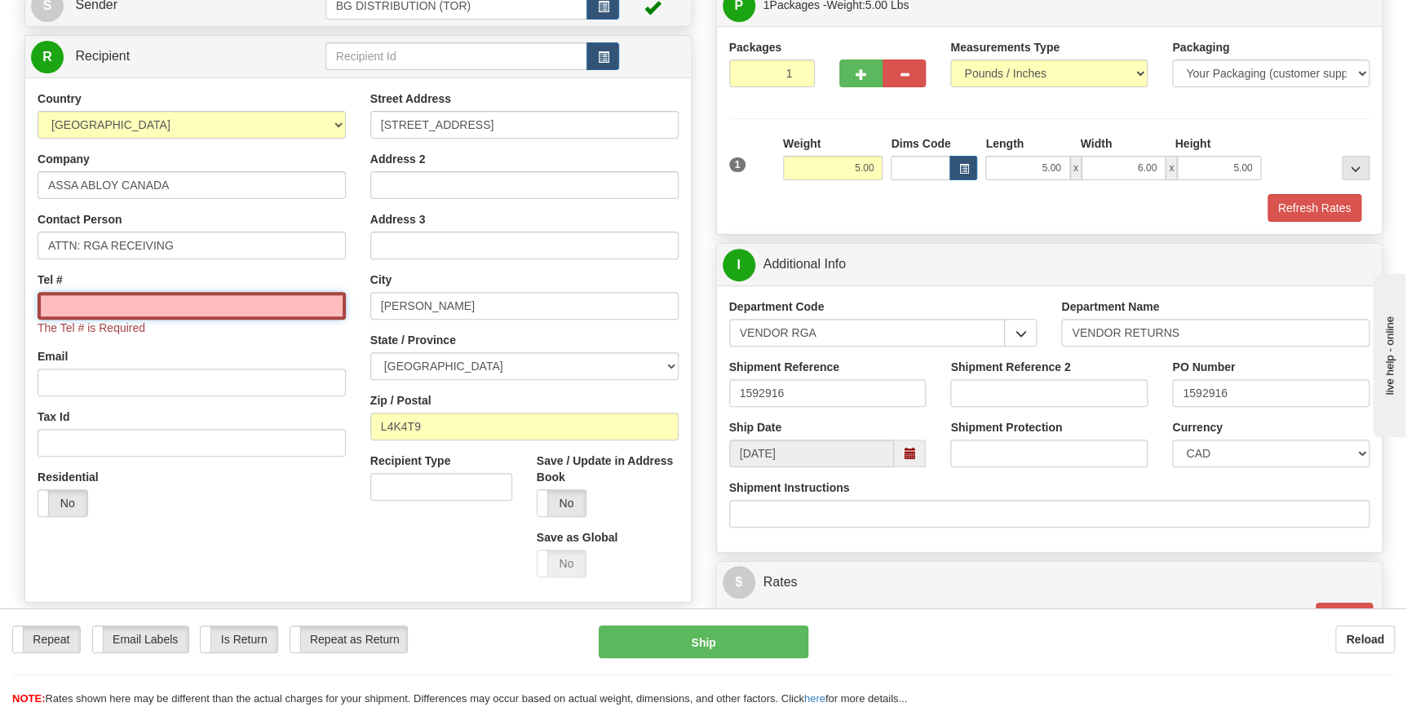
click at [76, 306] on input "Tel #" at bounding box center [192, 306] width 308 height 28
click at [215, 192] on input "ASSA ABLOY CANADA" at bounding box center [192, 185] width 308 height 28
drag, startPoint x: 189, startPoint y: 183, endPoint x: 20, endPoint y: 153, distance: 171.4
click at [20, 153] on div "Create a label for the return Create Pickup Without Label S Sender" at bounding box center [358, 297] width 692 height 627
click at [83, 309] on input "Tel #" at bounding box center [192, 306] width 308 height 28
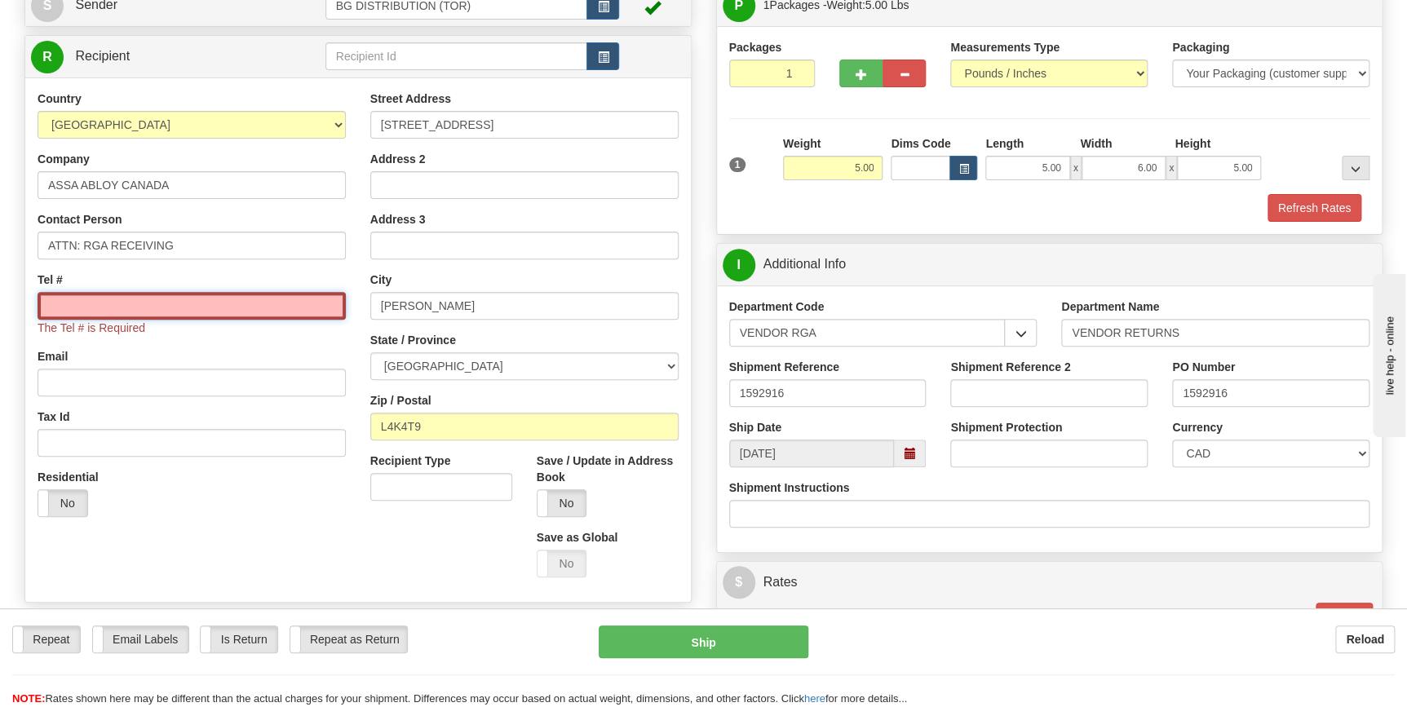
paste input "[PHONE_NUMBER]"
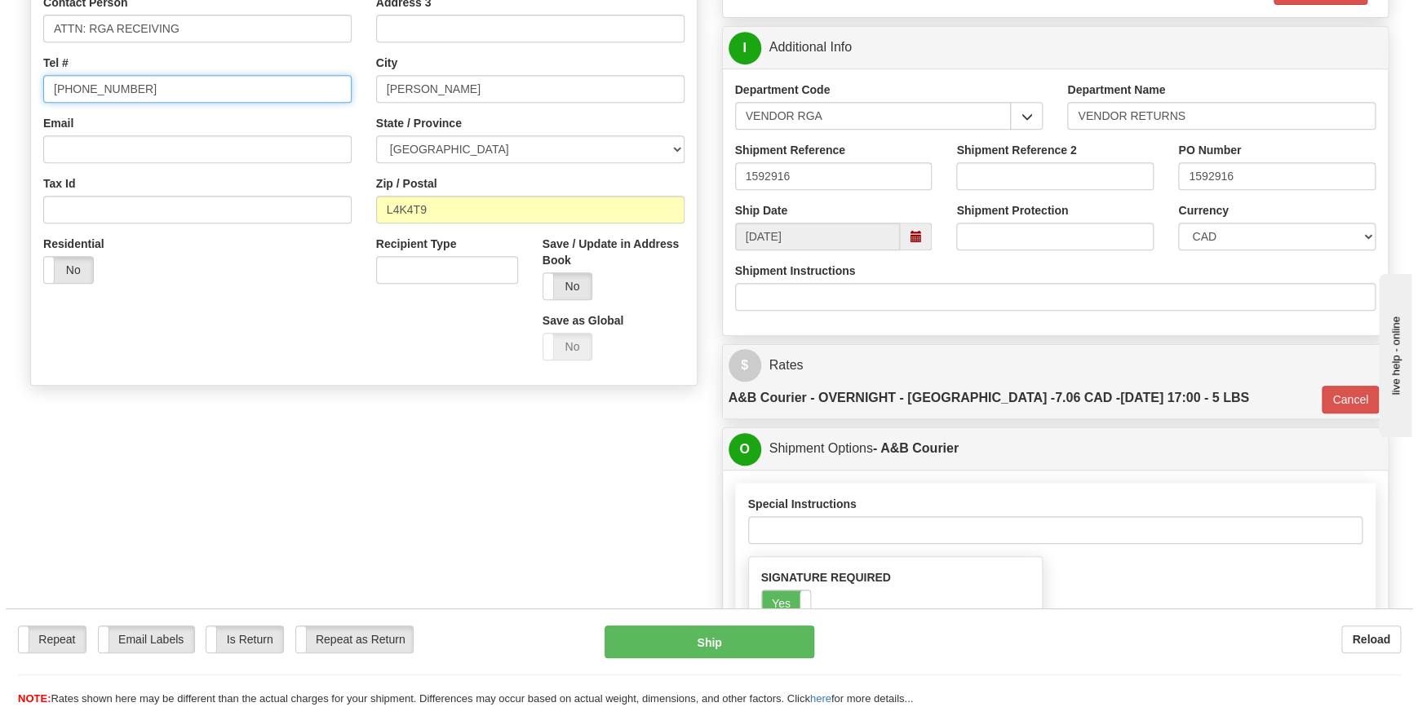
scroll to position [370, 0]
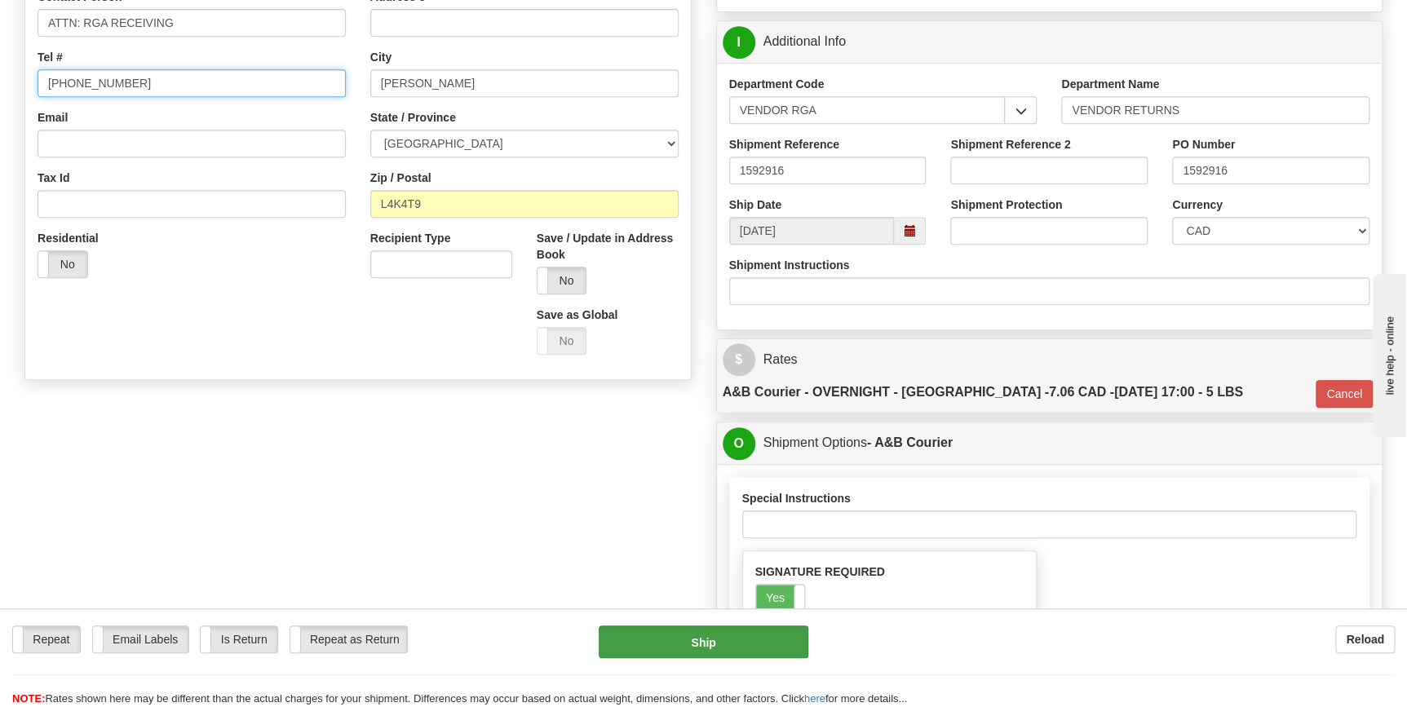
type input "[PHONE_NUMBER]"
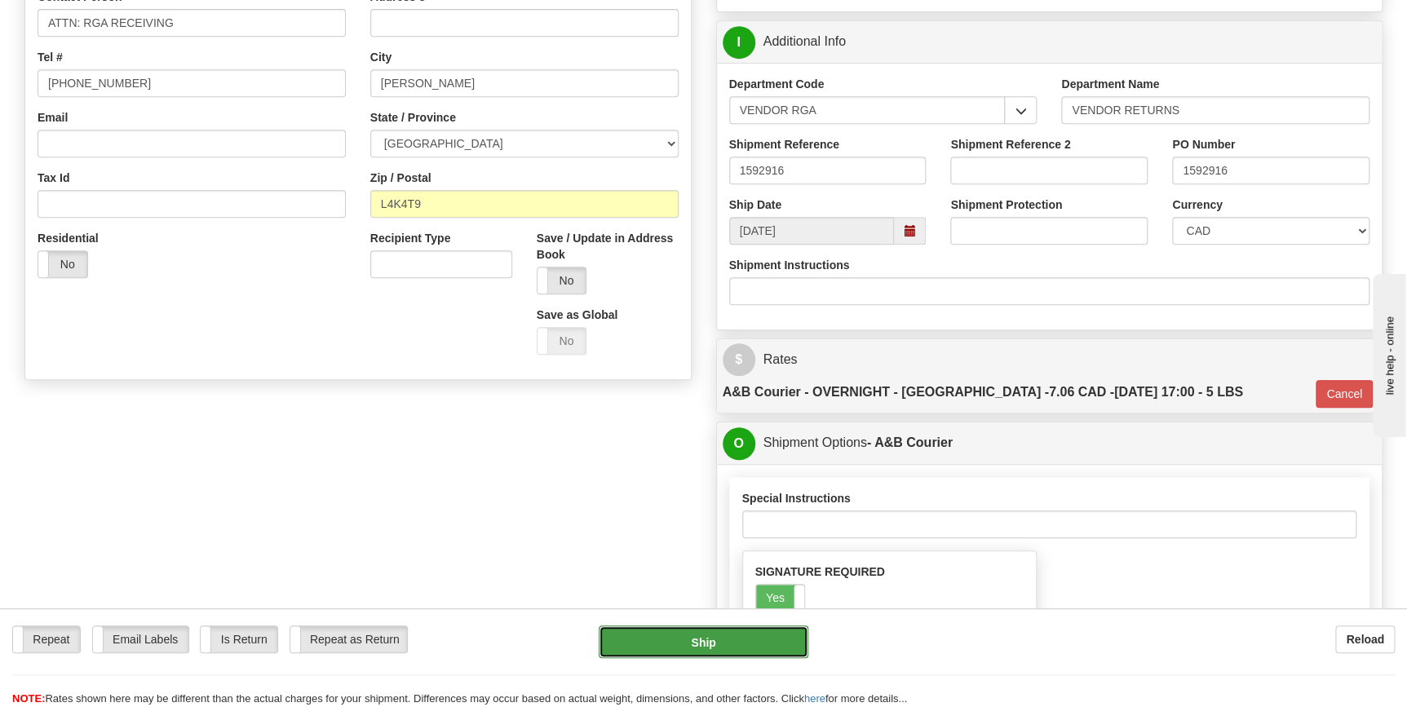
click at [749, 632] on button "Ship" at bounding box center [704, 642] width 210 height 33
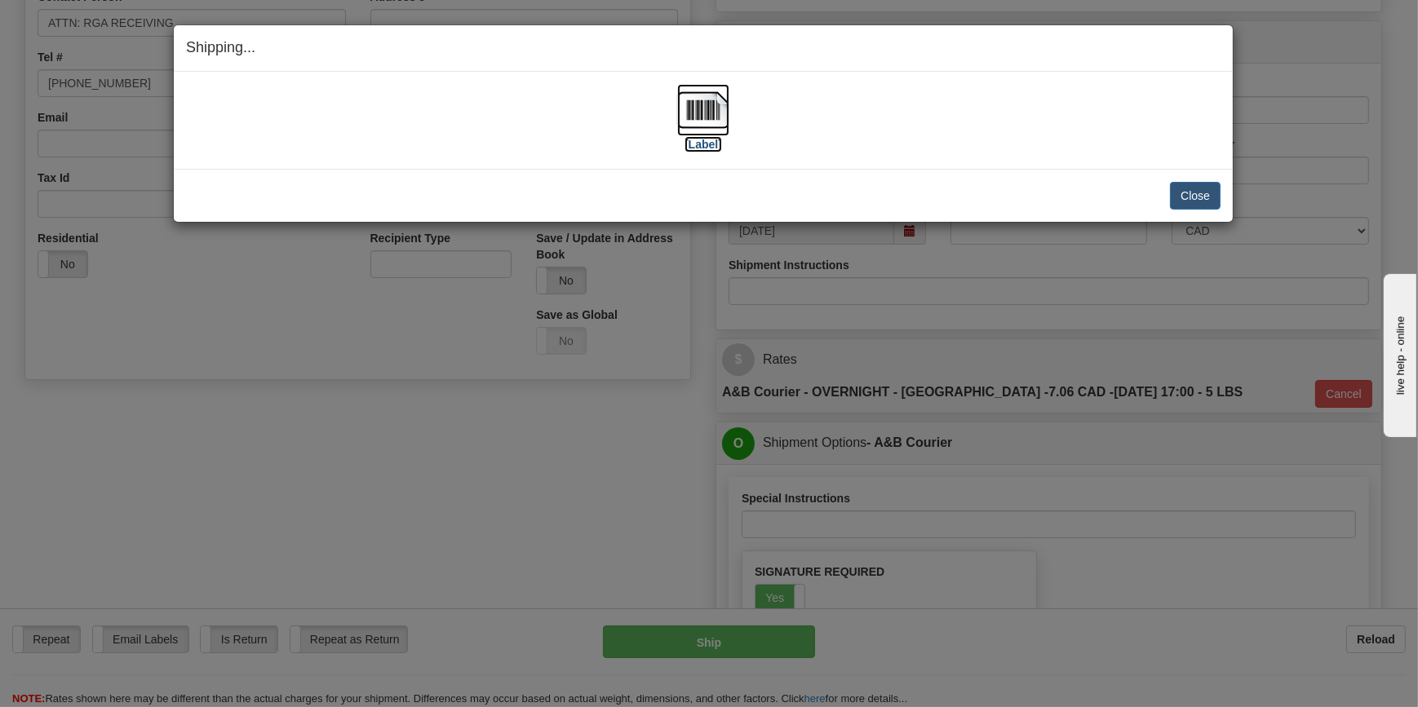
click at [700, 108] on img at bounding box center [703, 110] width 52 height 52
